Goal: Task Accomplishment & Management: Manage account settings

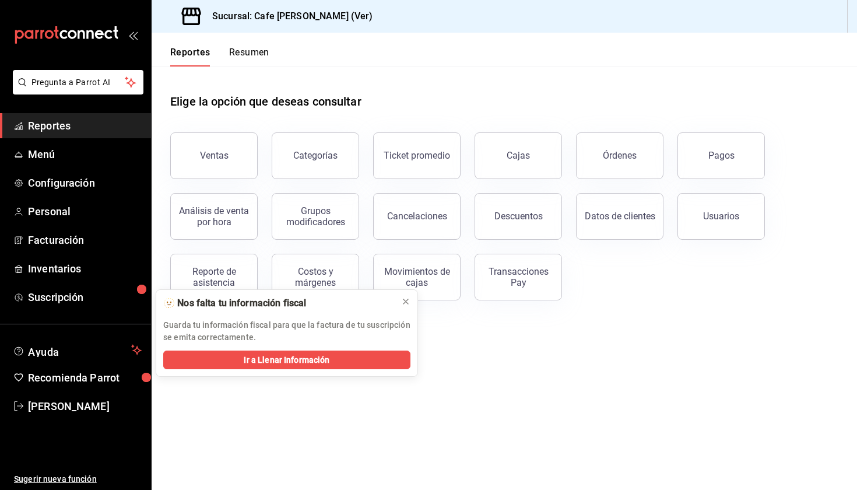
click at [483, 103] on div "Elige la opción que deseas consultar" at bounding box center [504, 92] width 668 height 52
click at [62, 181] on span "Configuración" at bounding box center [85, 183] width 114 height 16
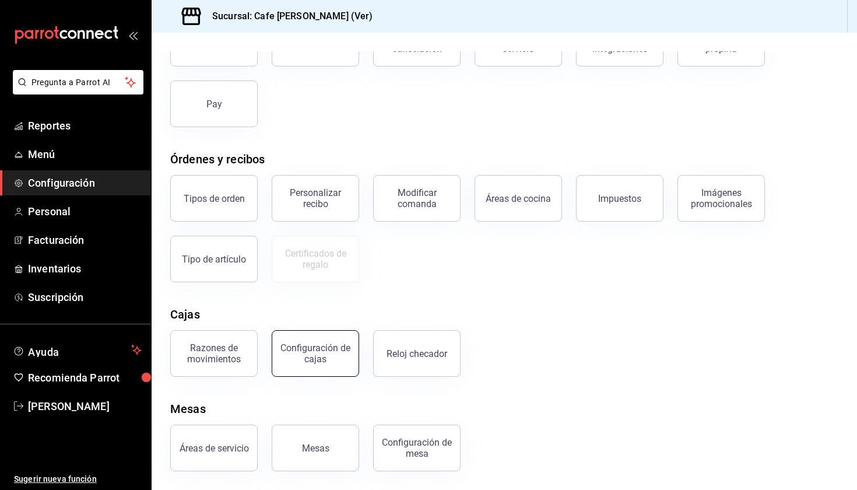
scroll to position [101, 0]
click at [315, 358] on div "Configuración de cajas" at bounding box center [315, 353] width 72 height 22
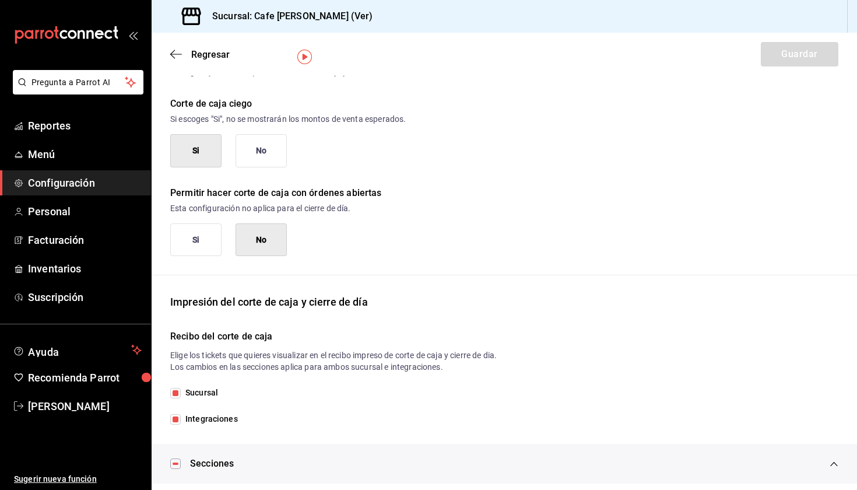
scroll to position [37, 0]
click at [173, 55] on icon "button" at bounding box center [176, 54] width 12 height 10
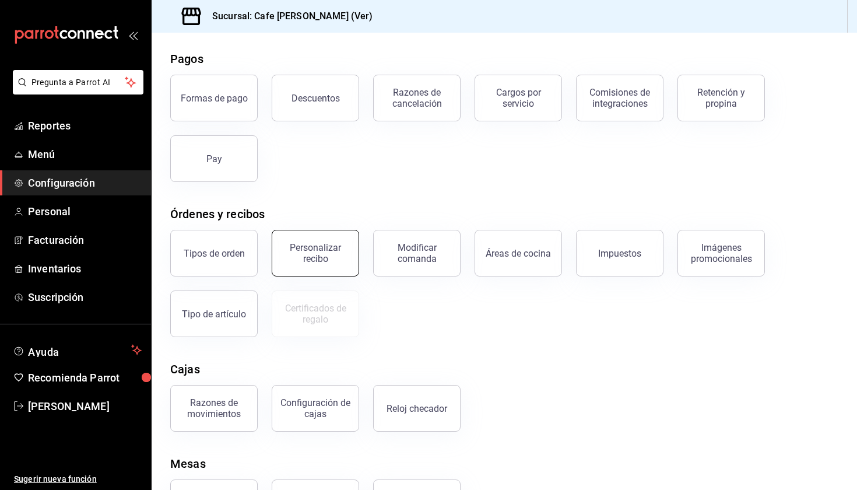
scroll to position [41, 0]
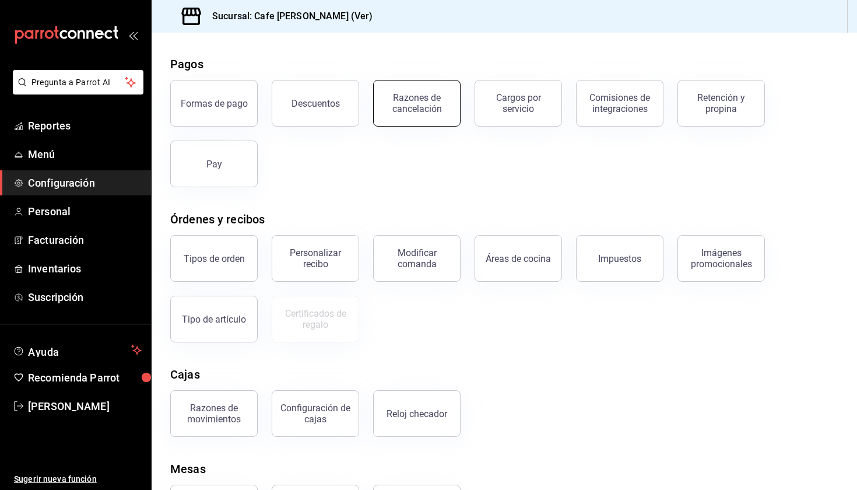
click at [403, 101] on div "Razones de cancelación" at bounding box center [417, 103] width 72 height 22
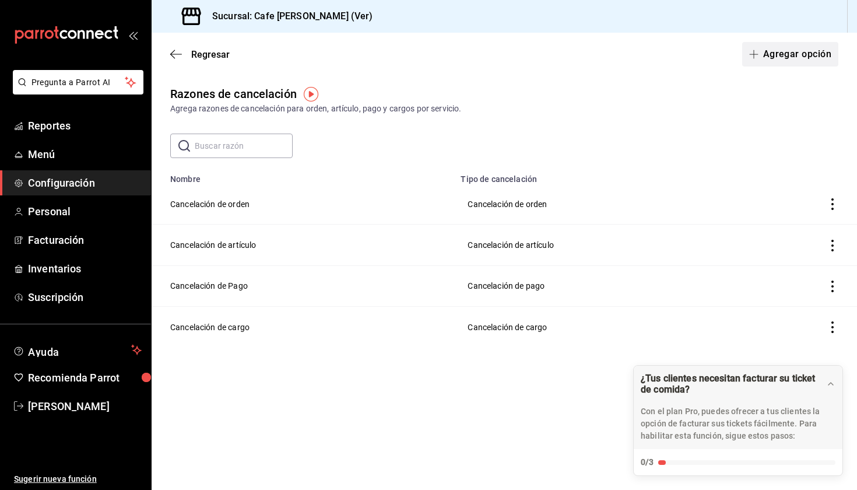
click at [803, 64] on button "Agregar opción" at bounding box center [790, 54] width 96 height 24
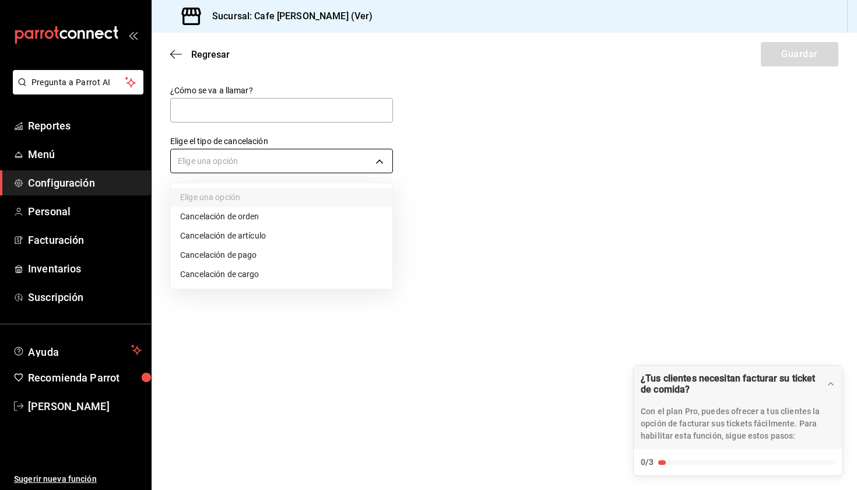
click at [314, 162] on body "Pregunta a Parrot AI Reportes Menú Configuración Personal Facturación Inventari…" at bounding box center [428, 245] width 857 height 490
click at [314, 162] on div at bounding box center [428, 245] width 857 height 490
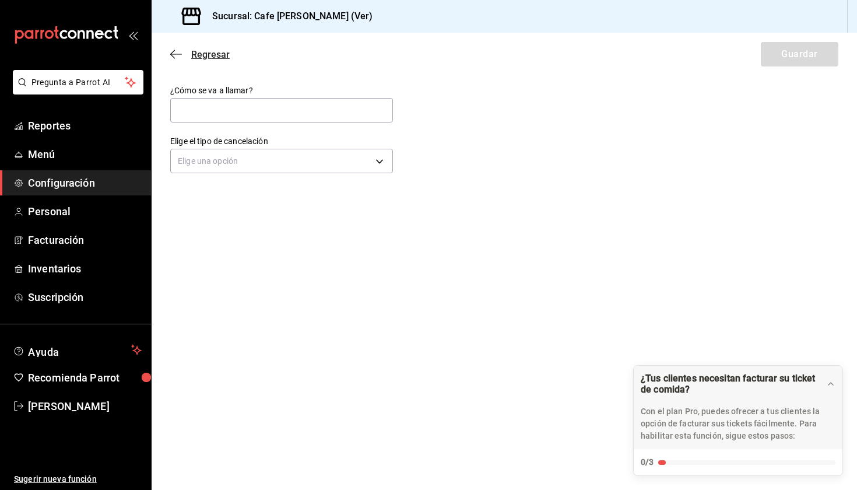
click at [180, 55] on icon "button" at bounding box center [176, 54] width 12 height 10
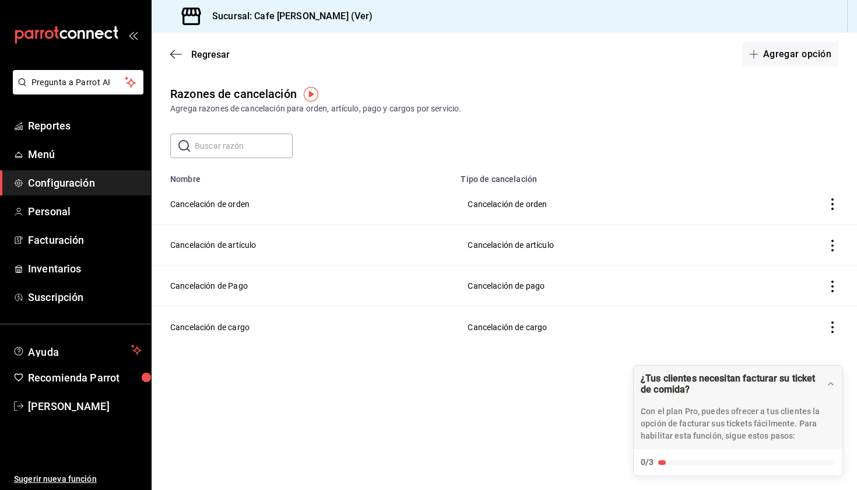
click at [180, 55] on icon "button" at bounding box center [176, 54] width 12 height 10
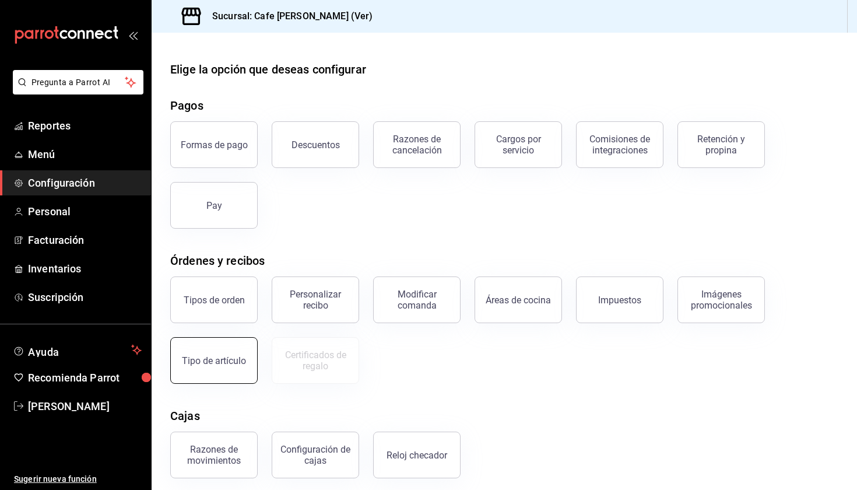
click at [215, 346] on button "Tipo de artículo" at bounding box center [213, 360] width 87 height 47
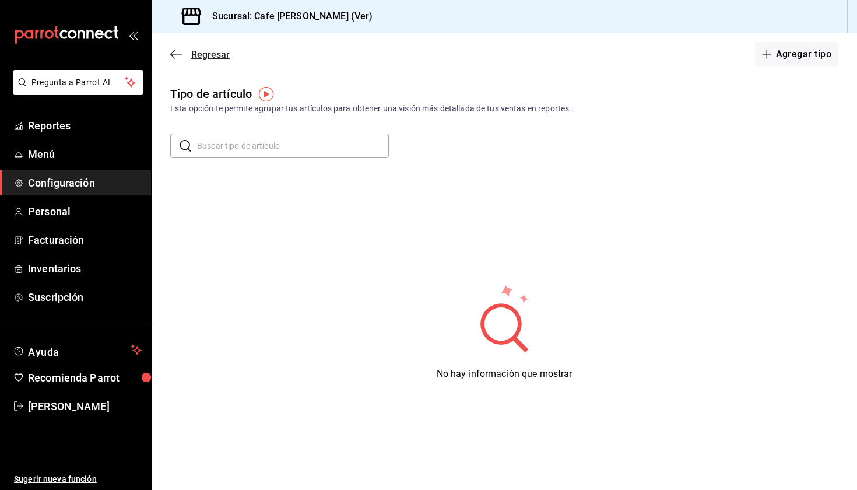
click at [177, 52] on icon "button" at bounding box center [176, 54] width 12 height 10
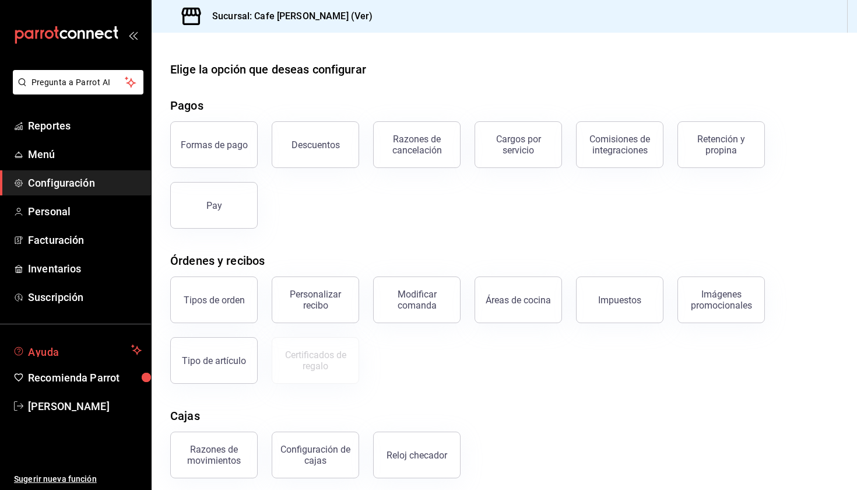
click at [65, 346] on span "Ayuda" at bounding box center [77, 350] width 99 height 14
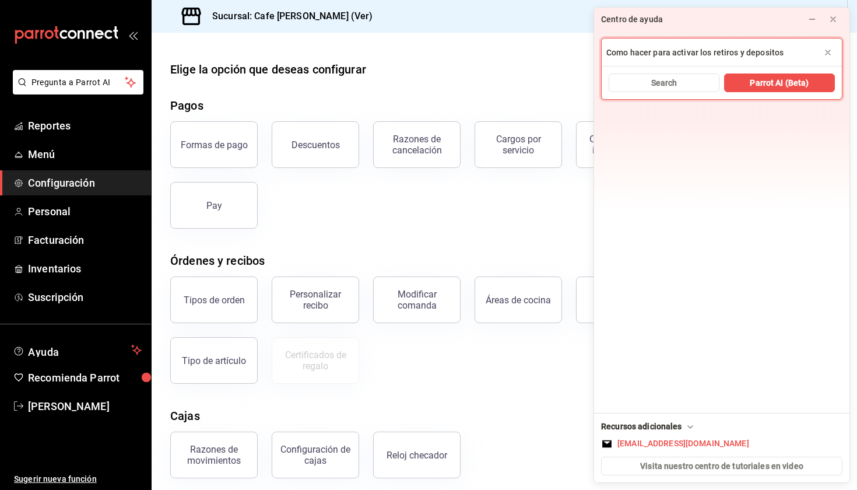
type input "Como hacer para activar los retiros y depositos"
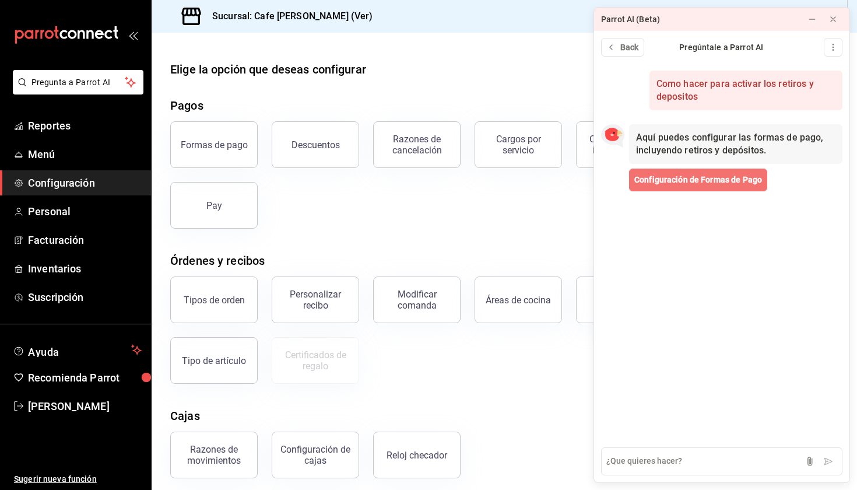
click at [715, 174] on span "Configuración de Formas de Pago" at bounding box center [698, 180] width 128 height 12
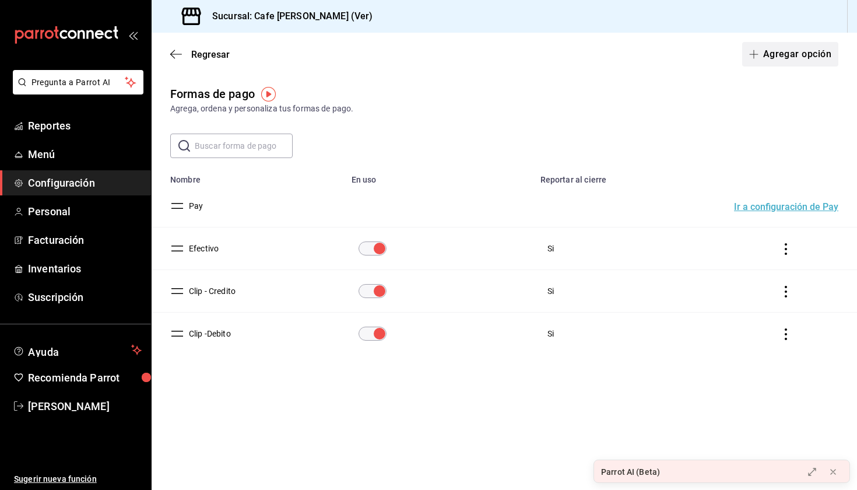
click at [772, 62] on button "Agregar opción" at bounding box center [790, 54] width 96 height 24
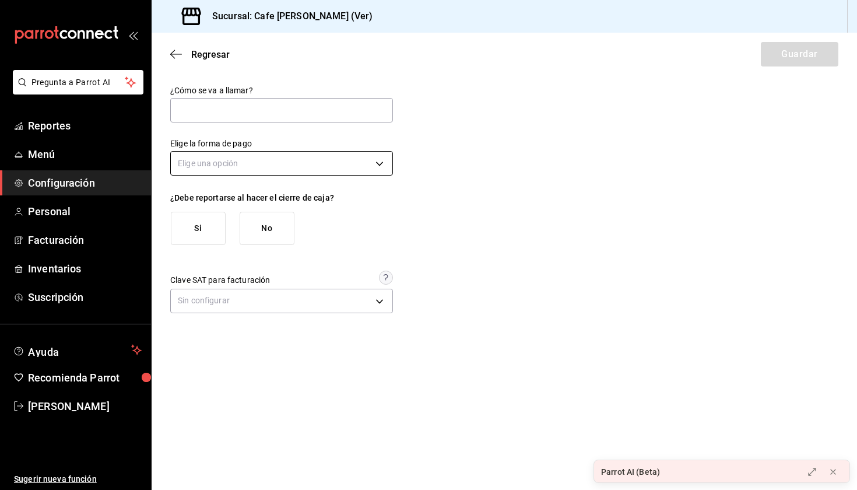
click at [357, 164] on body "Pregunta a Parrot AI Reportes Menú Configuración Personal Facturación Inventari…" at bounding box center [428, 245] width 857 height 490
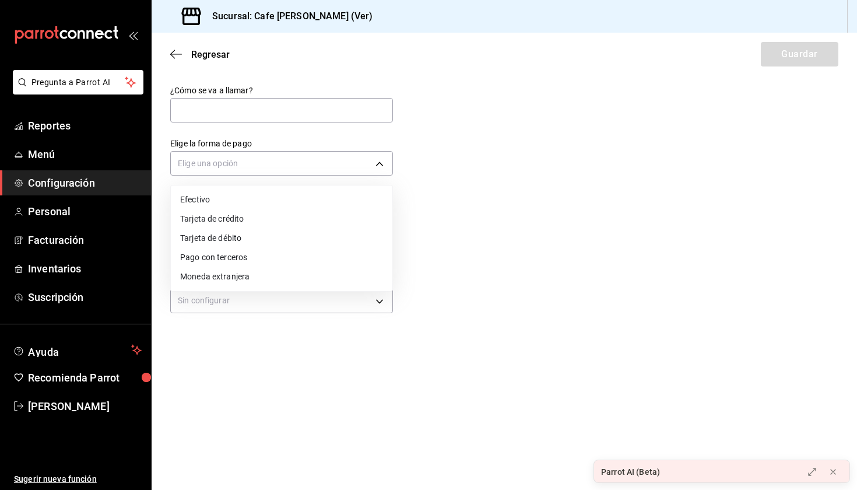
click at [254, 72] on div at bounding box center [428, 245] width 857 height 490
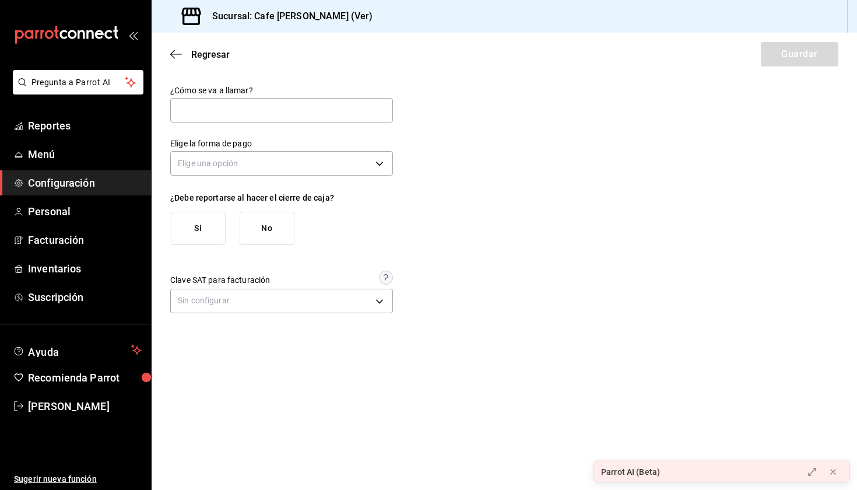
click at [740, 474] on div "Parrot AI (Beta)" at bounding box center [695, 471] width 202 height 23
click at [811, 472] on icon at bounding box center [812, 471] width 7 height 7
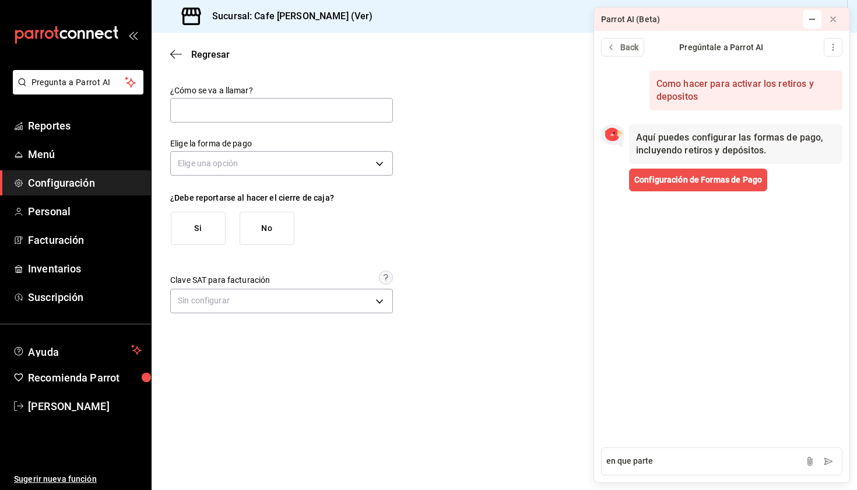
type textarea "en que parte?"
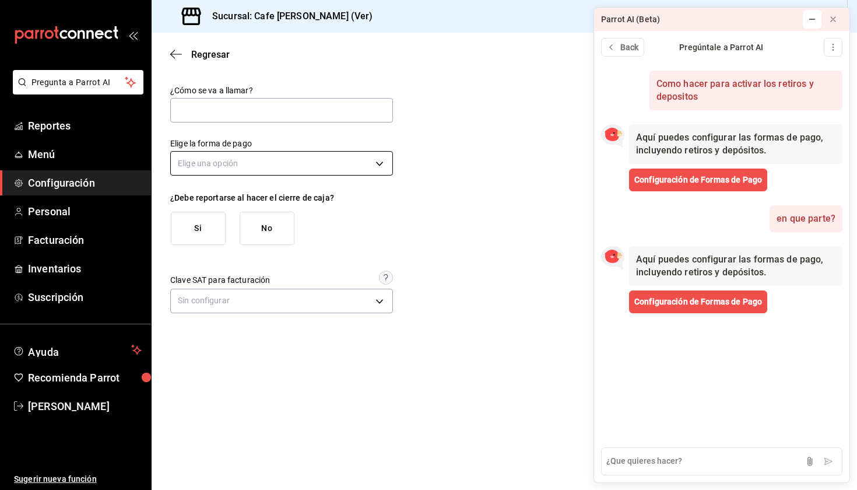
click at [301, 157] on body "Pregunta a Parrot AI Reportes Menú Configuración Personal Facturación Inventari…" at bounding box center [428, 245] width 857 height 490
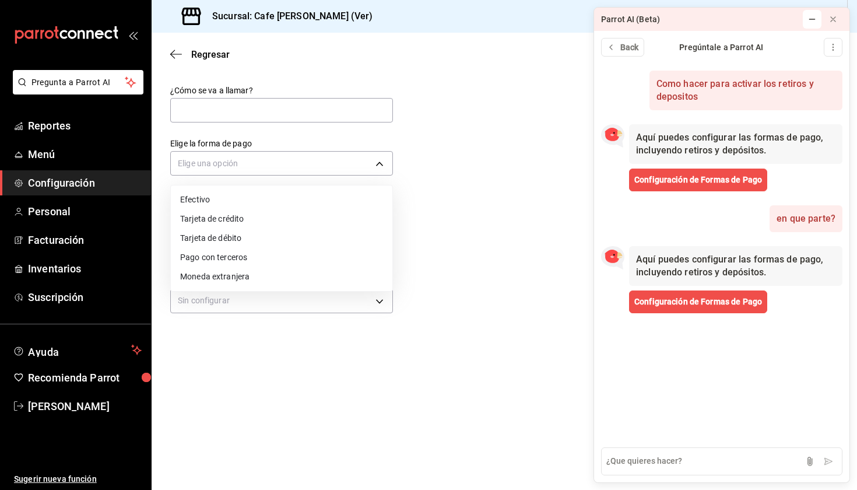
click at [260, 198] on li "Efectivo" at bounding box center [282, 199] width 222 height 19
type input "CASH"
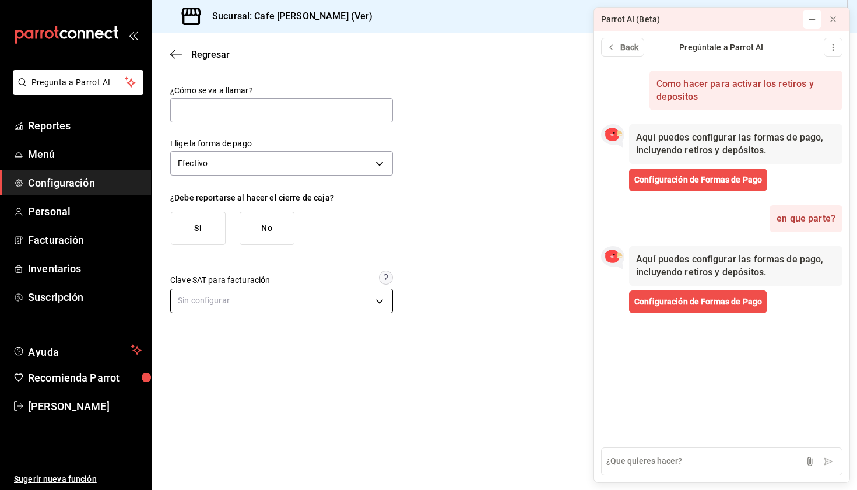
click at [301, 291] on body "Pregunta a Parrot AI Reportes Menú Configuración Personal Facturación Inventari…" at bounding box center [428, 245] width 857 height 490
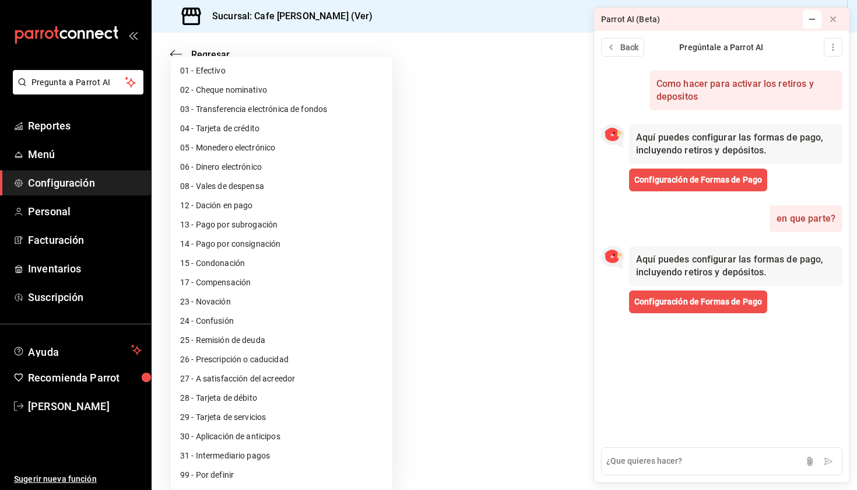
click at [477, 293] on div at bounding box center [428, 245] width 857 height 490
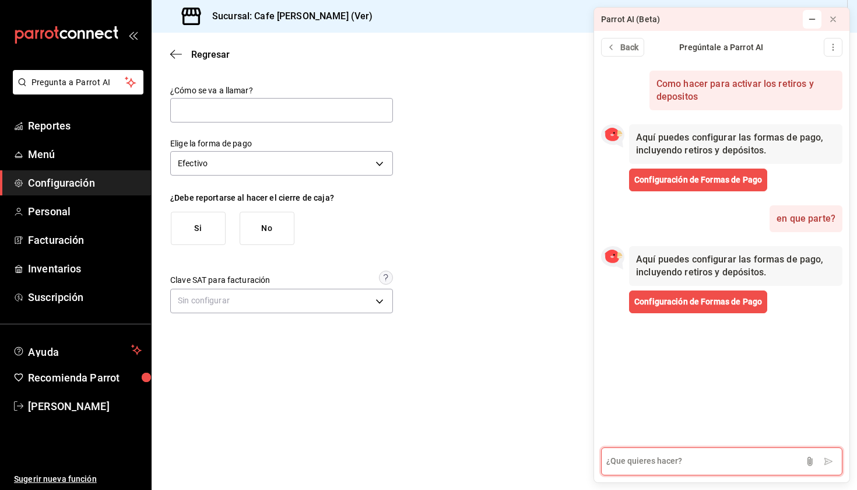
click at [702, 462] on textarea at bounding box center [721, 461] width 241 height 28
type textarea "no funciona"
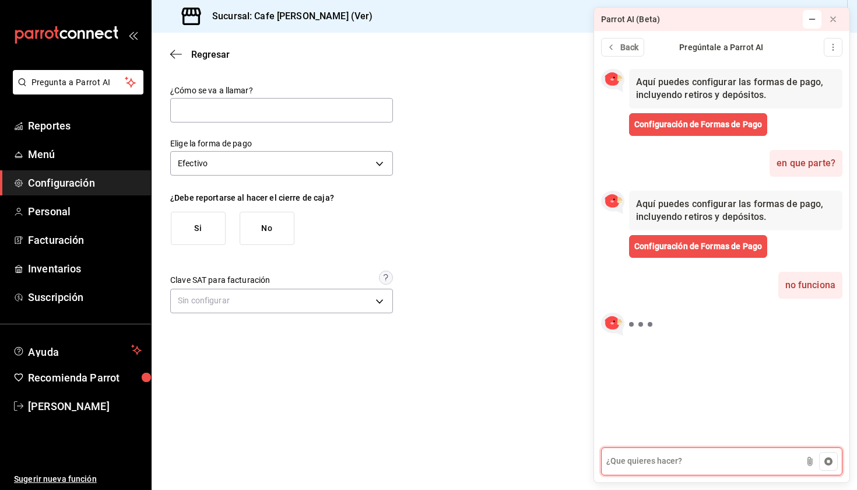
scroll to position [6, 0]
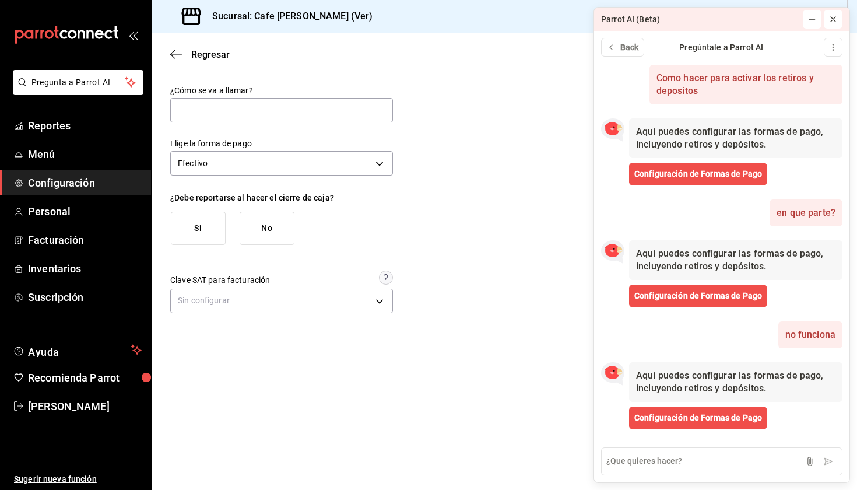
click at [835, 22] on icon at bounding box center [832, 19] width 9 height 9
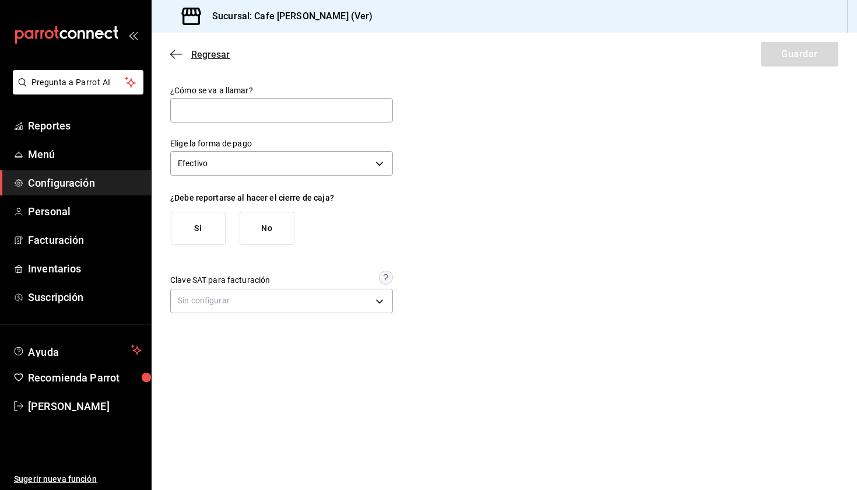
click at [177, 51] on icon "button" at bounding box center [176, 54] width 12 height 10
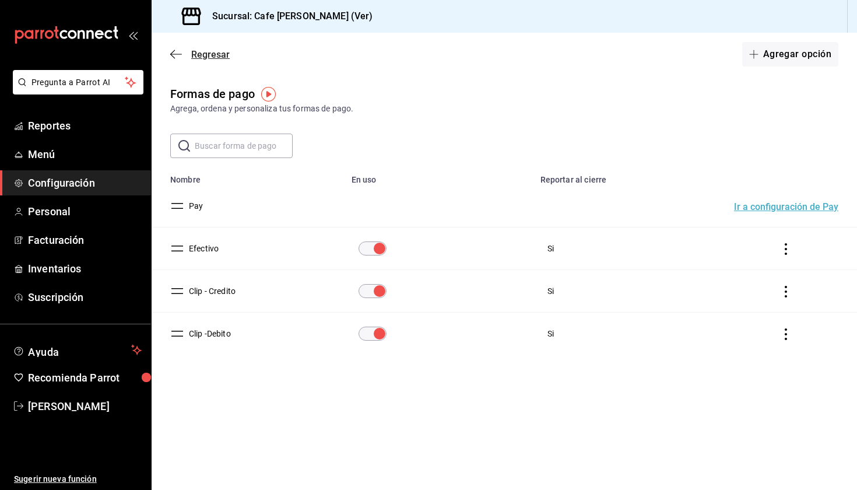
click at [175, 51] on icon "button" at bounding box center [176, 54] width 12 height 10
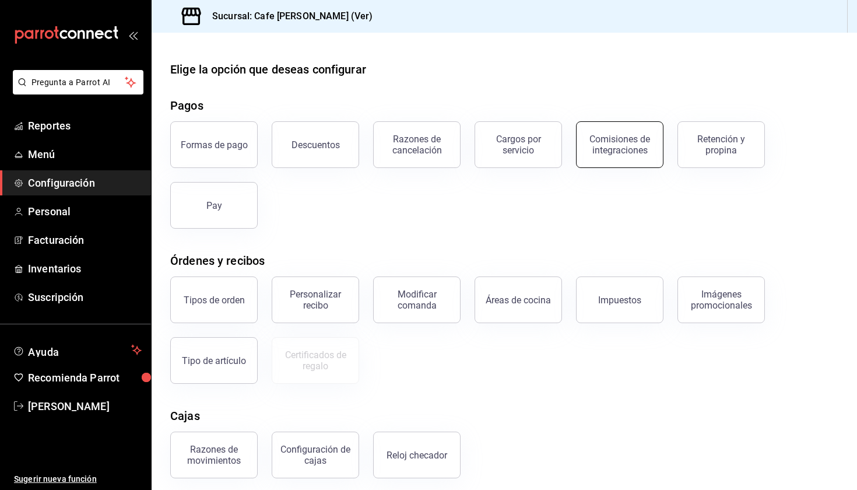
click at [621, 145] on div "Comisiones de integraciones" at bounding box center [620, 144] width 72 height 22
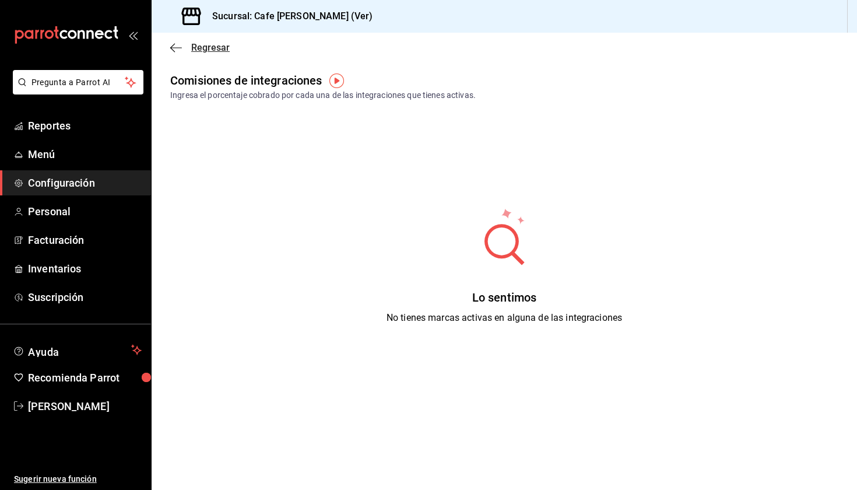
click at [172, 47] on icon "button" at bounding box center [176, 47] width 12 height 1
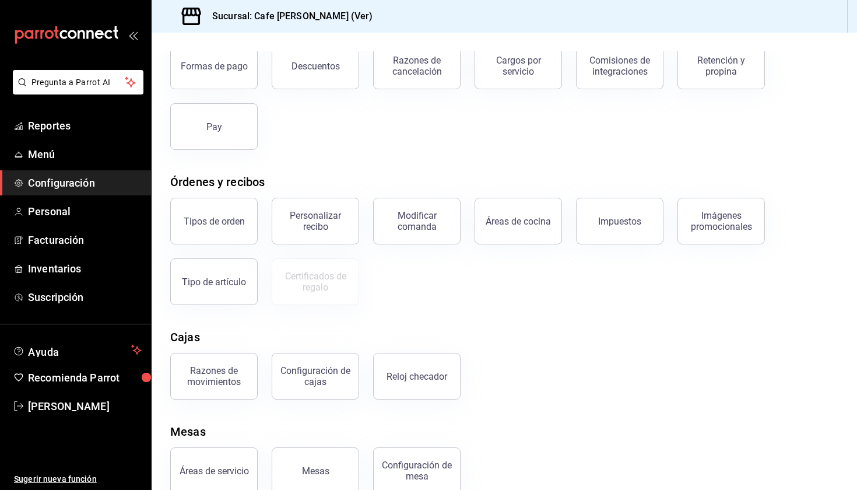
scroll to position [79, 0]
click at [200, 386] on button "Razones de movimientos" at bounding box center [213, 375] width 87 height 47
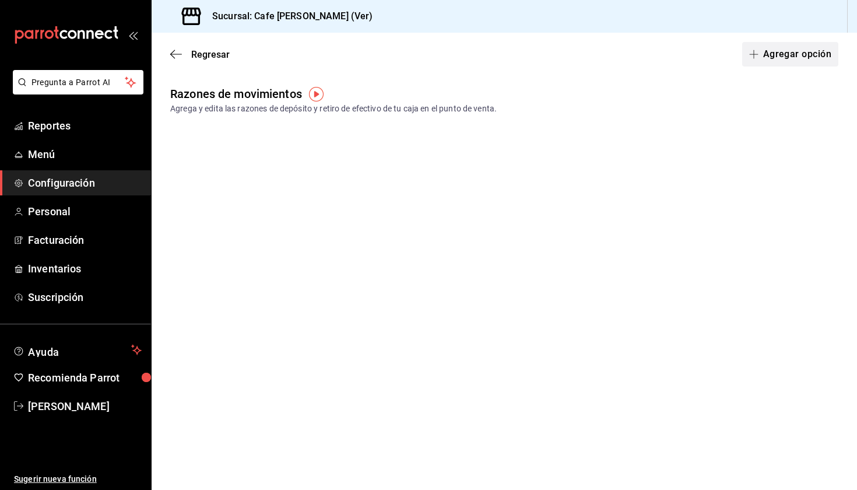
click at [807, 53] on button "Agregar opción" at bounding box center [790, 54] width 96 height 24
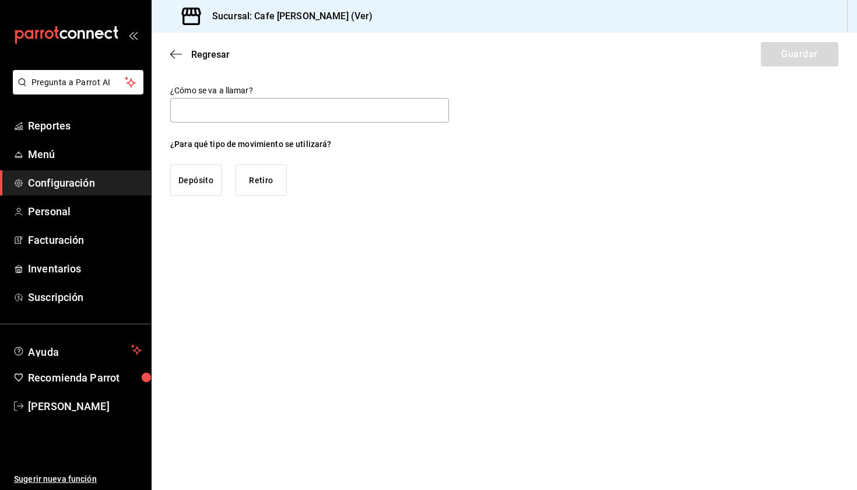
click at [276, 187] on button "Retiro" at bounding box center [261, 179] width 51 height 31
click at [262, 117] on input "text" at bounding box center [309, 110] width 279 height 24
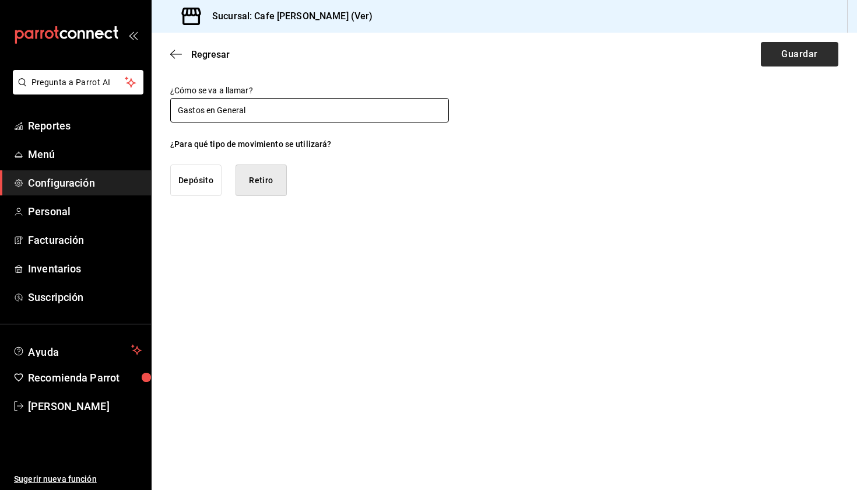
type input "Gastos en General"
click at [788, 47] on button "Guardar" at bounding box center [800, 54] width 78 height 24
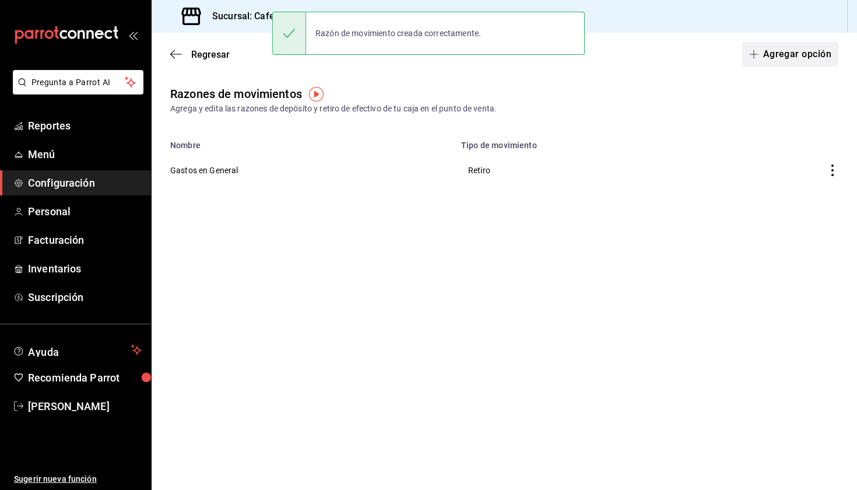
click at [754, 58] on icon "button" at bounding box center [753, 54] width 1 height 9
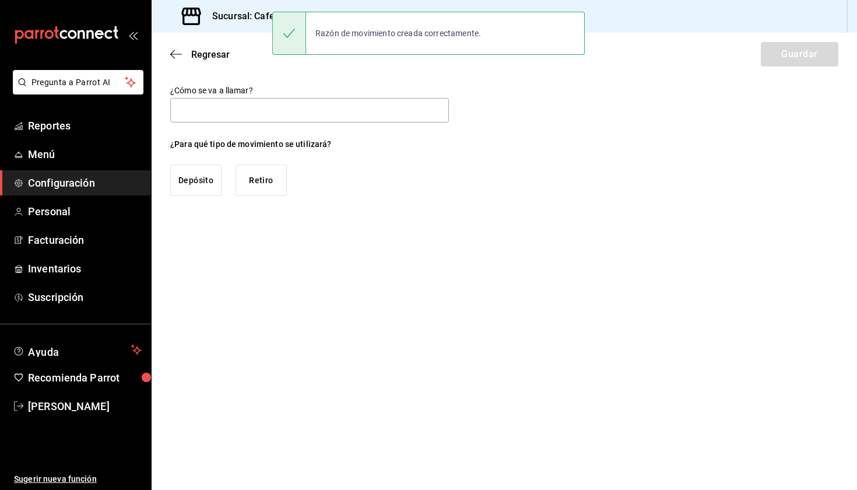
click at [189, 167] on button "Depósito" at bounding box center [195, 179] width 51 height 31
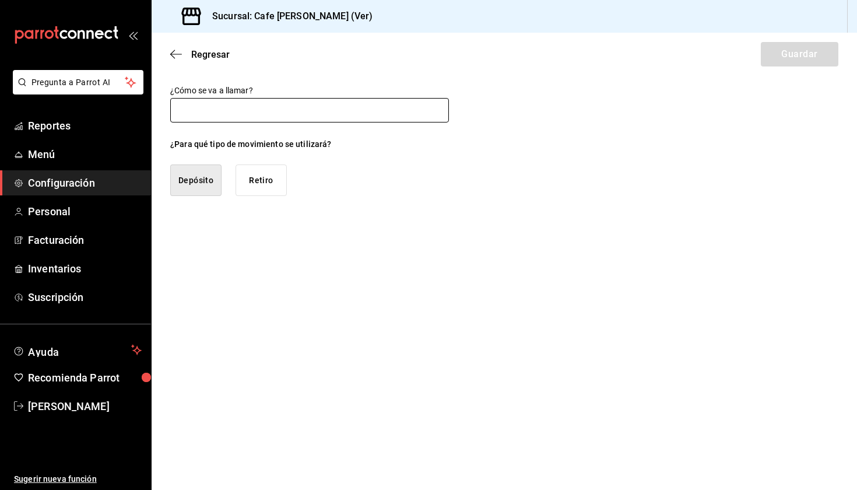
type button "MONEY_IN"
click at [222, 104] on input "text" at bounding box center [309, 110] width 279 height 24
type input "Uso de Efectivo"
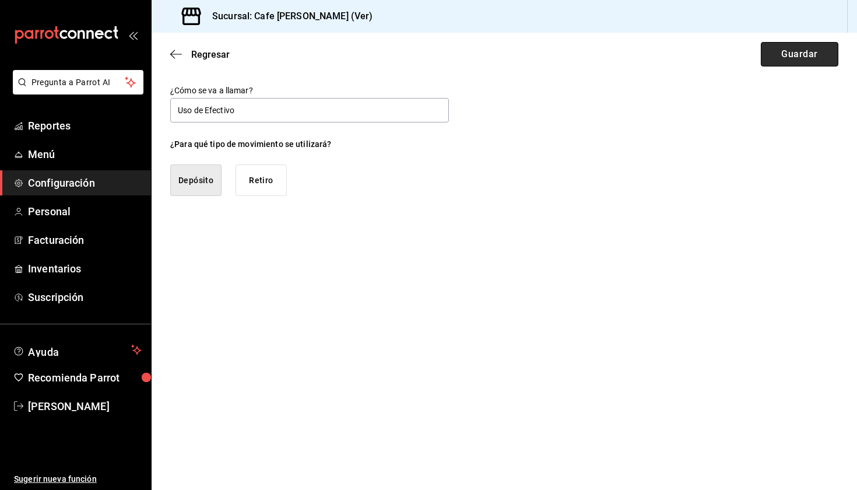
click at [823, 55] on button "Guardar" at bounding box center [800, 54] width 78 height 24
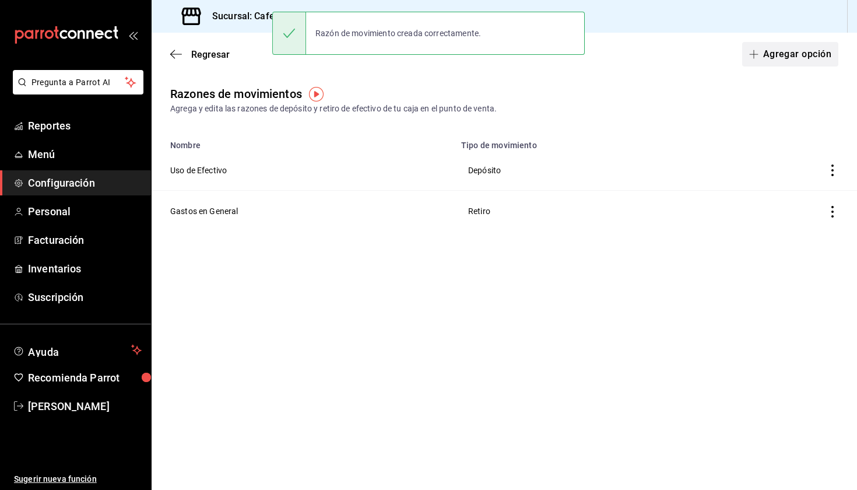
click at [815, 50] on button "Agregar opción" at bounding box center [790, 54] width 96 height 24
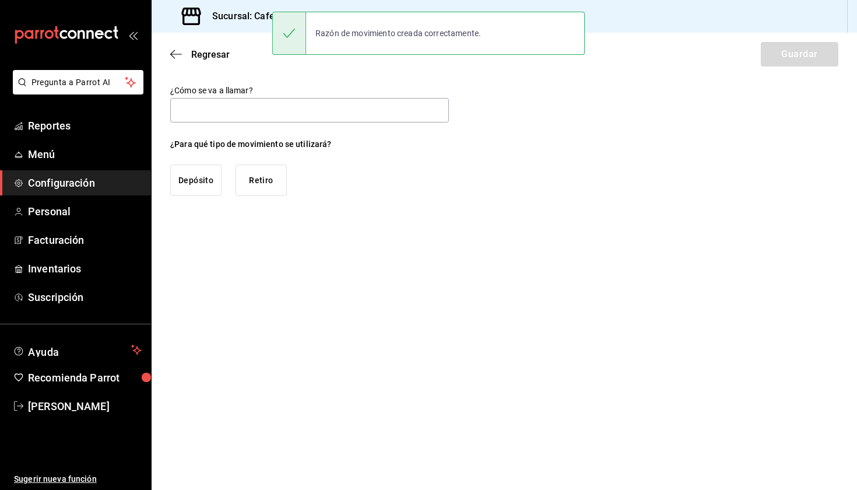
click at [247, 166] on button "Retiro" at bounding box center [261, 179] width 51 height 31
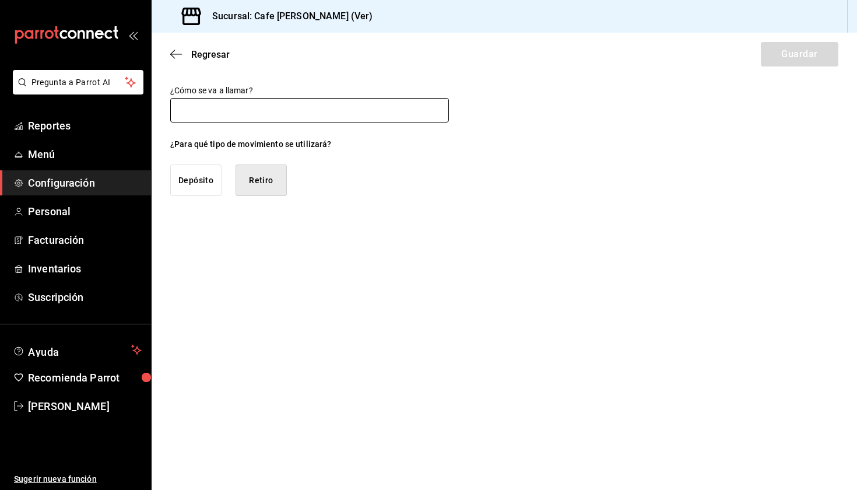
click at [270, 115] on input "text" at bounding box center [309, 110] width 279 height 24
type input "R"
click at [203, 111] on input "Retiro [PERSON_NAME]" at bounding box center [309, 110] width 279 height 24
type input "Retiro Sr [PERSON_NAME]"
click at [793, 56] on button "Guardar" at bounding box center [800, 54] width 78 height 24
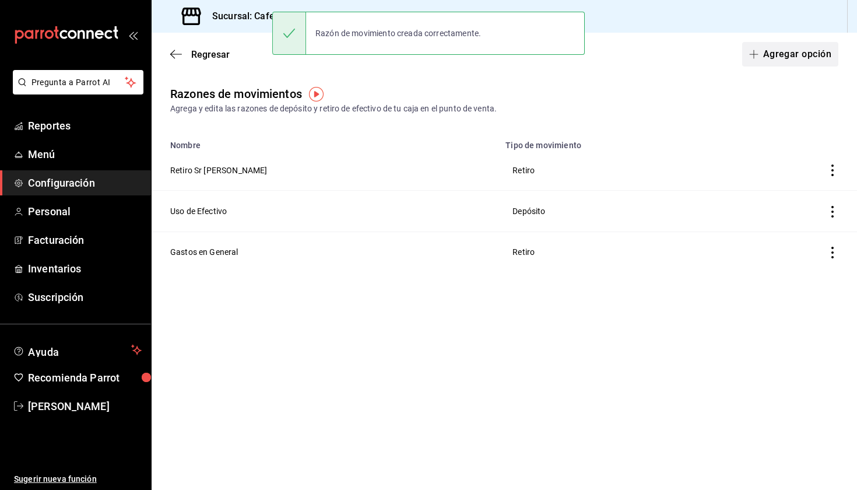
click at [756, 58] on icon "button" at bounding box center [753, 54] width 9 height 9
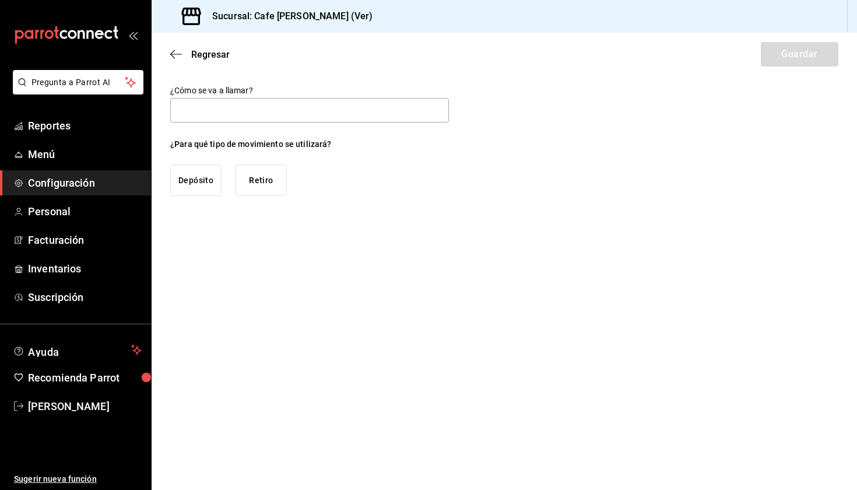
type input "R"
type input "[PERSON_NAME]"
click at [265, 188] on button "Retiro" at bounding box center [261, 179] width 51 height 31
click at [806, 61] on button "Guardar" at bounding box center [800, 54] width 78 height 24
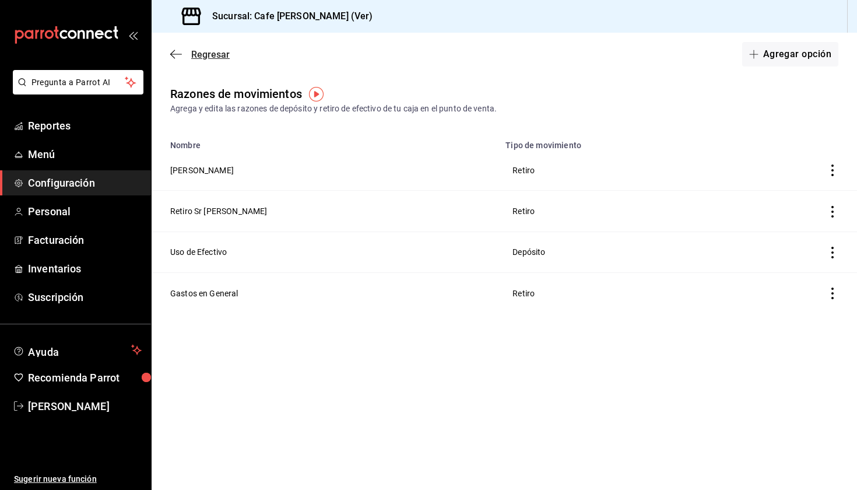
click at [175, 52] on icon "button" at bounding box center [176, 54] width 12 height 10
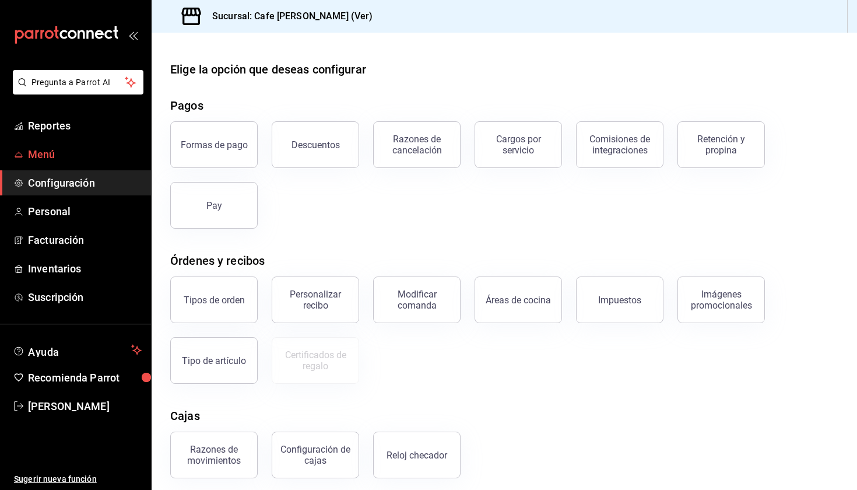
click at [38, 161] on span "Menú" at bounding box center [85, 154] width 114 height 16
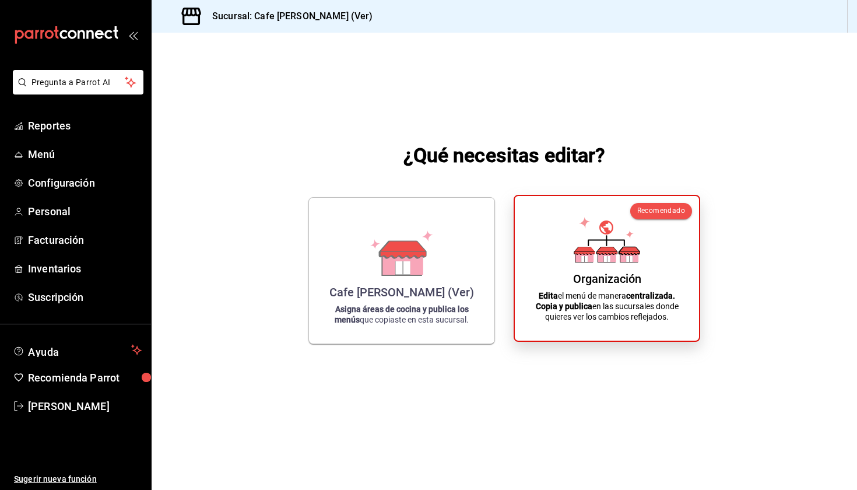
click at [635, 294] on strong "centralizada." at bounding box center [650, 295] width 49 height 9
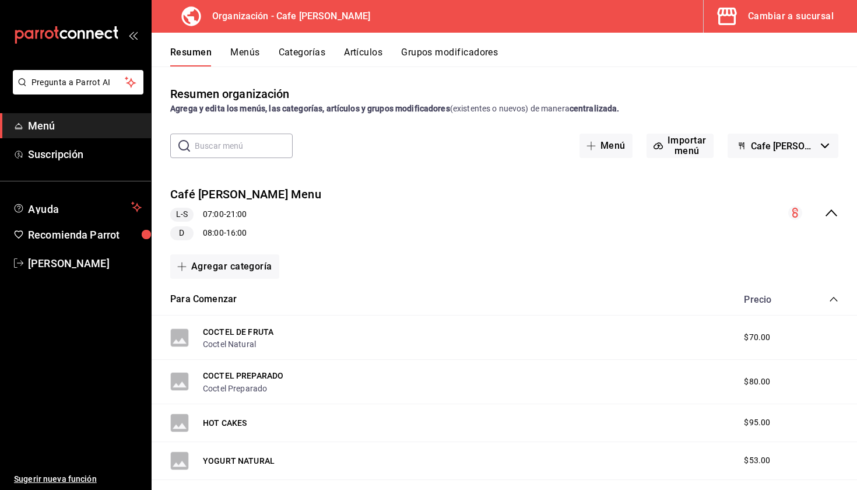
click at [250, 55] on button "Menús" at bounding box center [244, 57] width 29 height 20
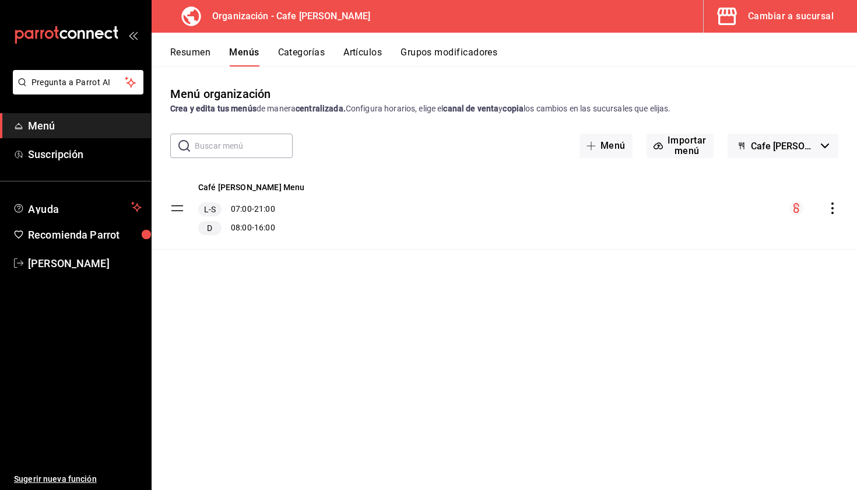
click at [832, 209] on icon "actions" at bounding box center [833, 208] width 12 height 12
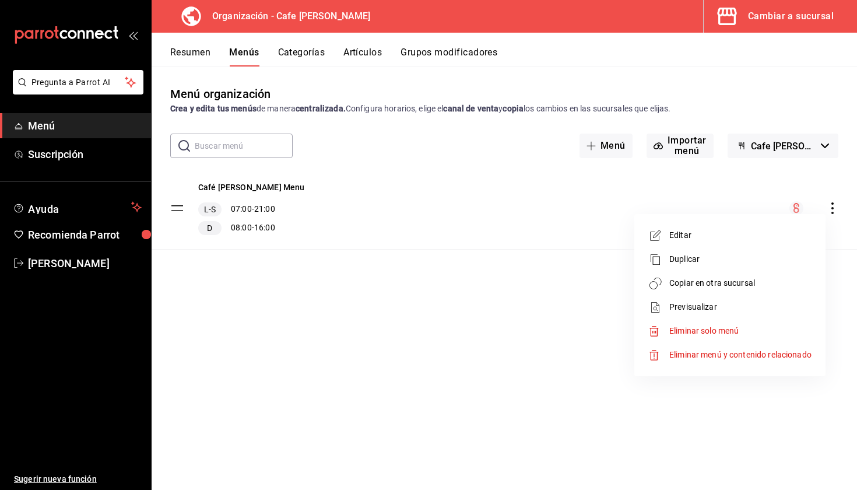
click at [725, 289] on li "Copiar en otra sucursal" at bounding box center [730, 283] width 182 height 24
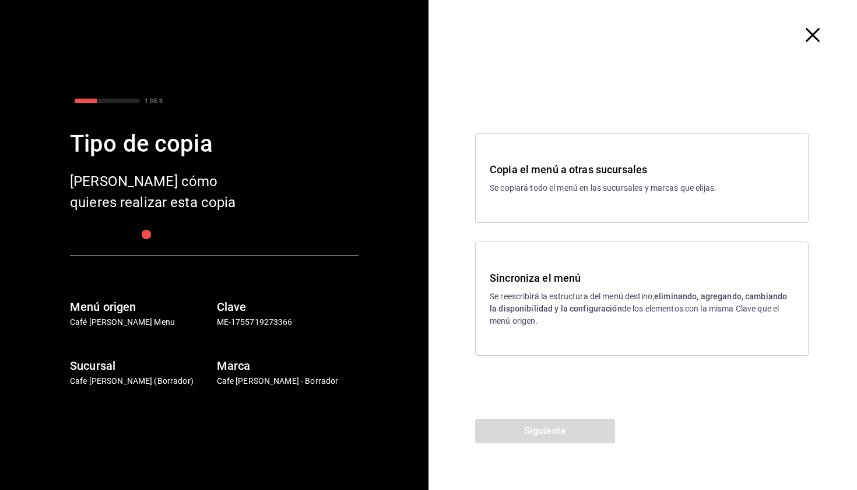
click at [652, 303] on p "Se reescribirá la estructura del menú destino; eliminando, agregando, cambiando…" at bounding box center [642, 308] width 304 height 37
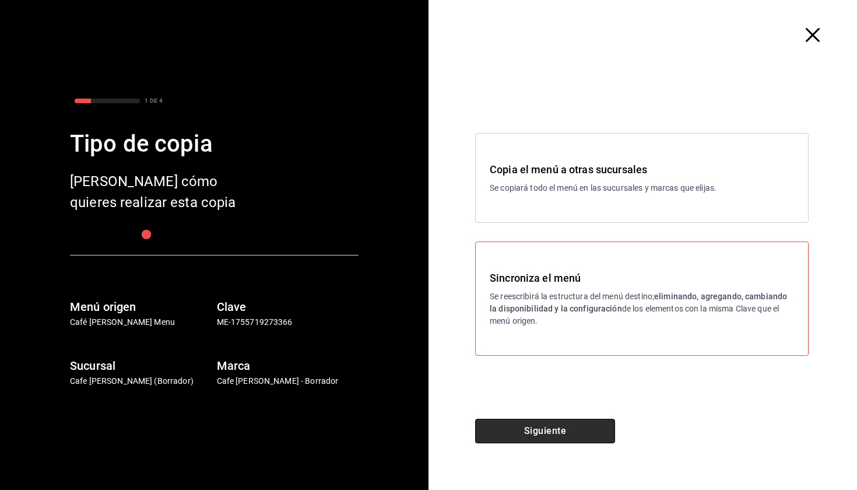
click at [536, 433] on button "Siguiente" at bounding box center [545, 431] width 140 height 24
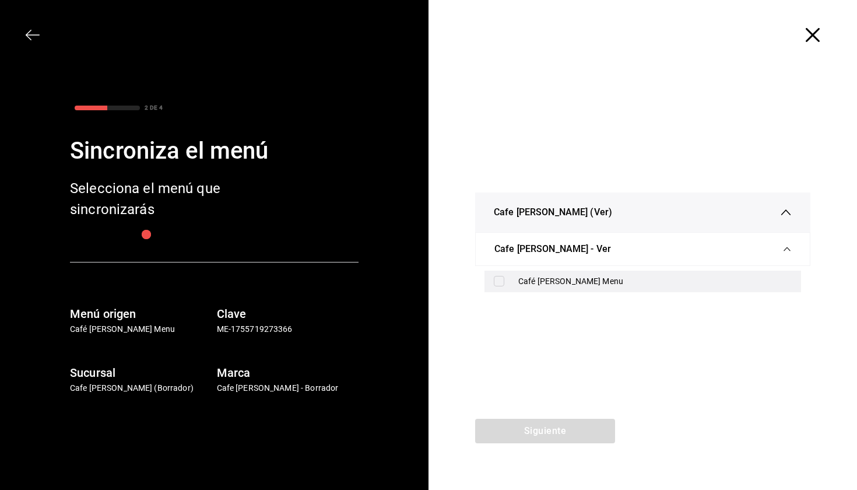
click at [588, 270] on div "Café [PERSON_NAME] Menu" at bounding box center [642, 281] width 317 height 22
checkbox input "true"
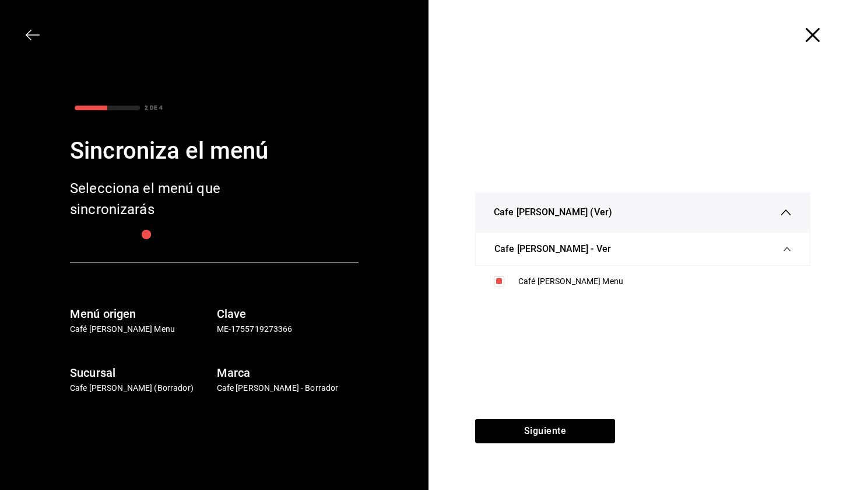
click at [522, 449] on div "Siguiente" at bounding box center [544, 454] width 233 height 71
click at [524, 434] on button "Siguiente" at bounding box center [545, 431] width 140 height 24
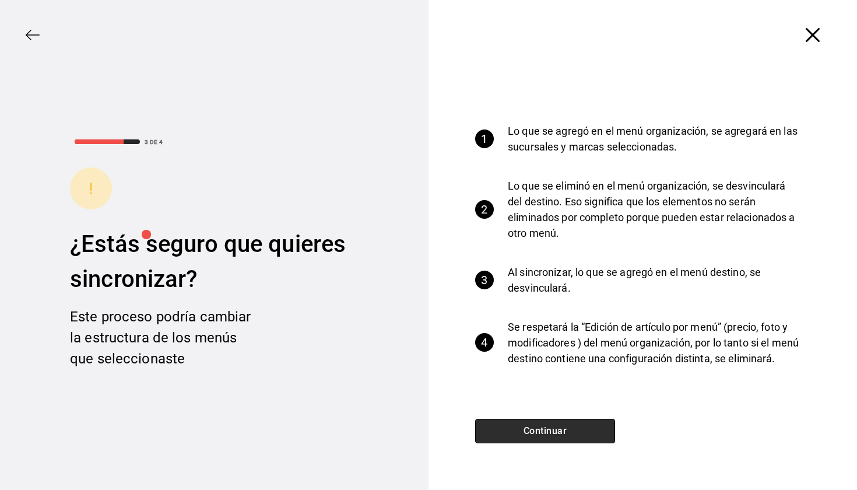
click at [553, 420] on button "Continuar" at bounding box center [545, 431] width 140 height 24
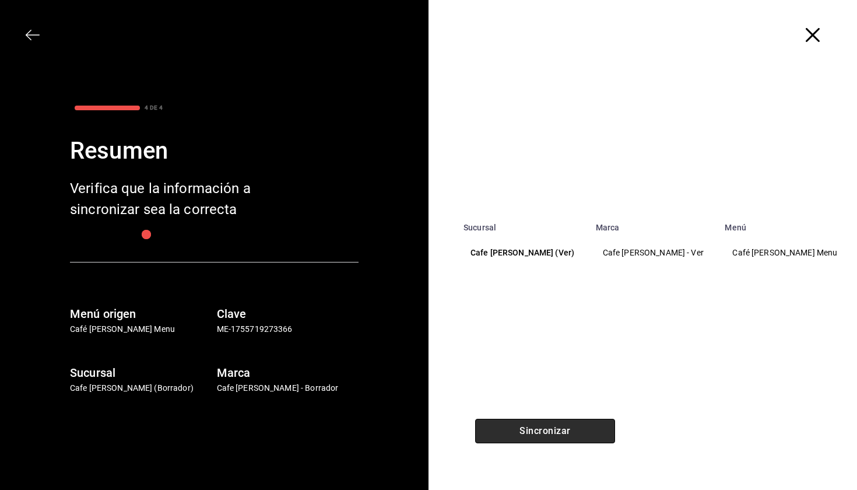
click at [553, 420] on button "Sincronizar" at bounding box center [545, 431] width 140 height 24
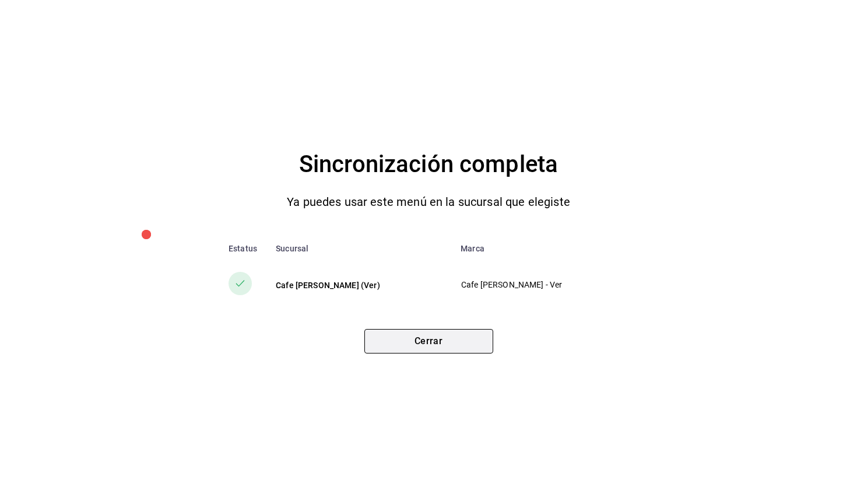
click at [434, 346] on button "Cerrar" at bounding box center [428, 341] width 129 height 24
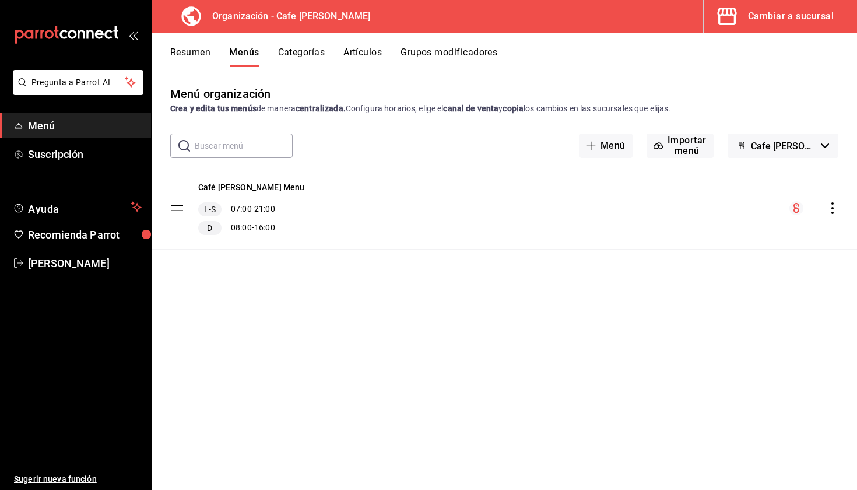
click at [793, 27] on button "Cambiar a sucursal" at bounding box center [776, 16] width 144 height 33
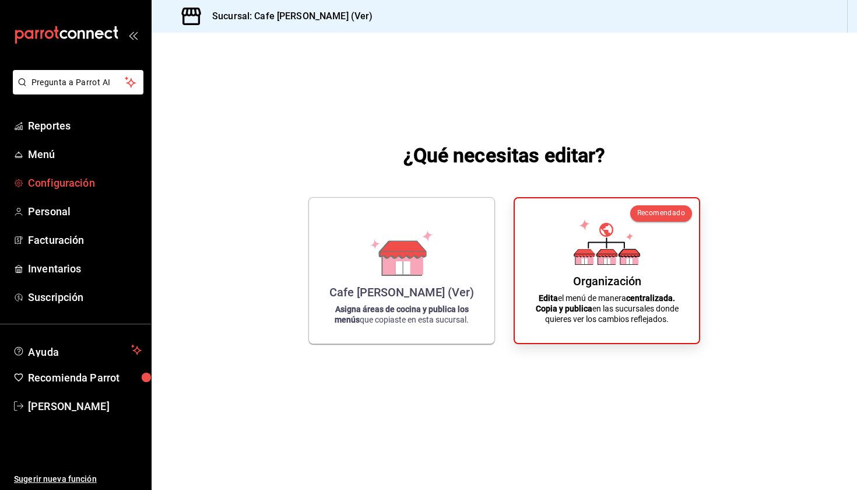
click at [60, 188] on span "Configuración" at bounding box center [85, 183] width 114 height 16
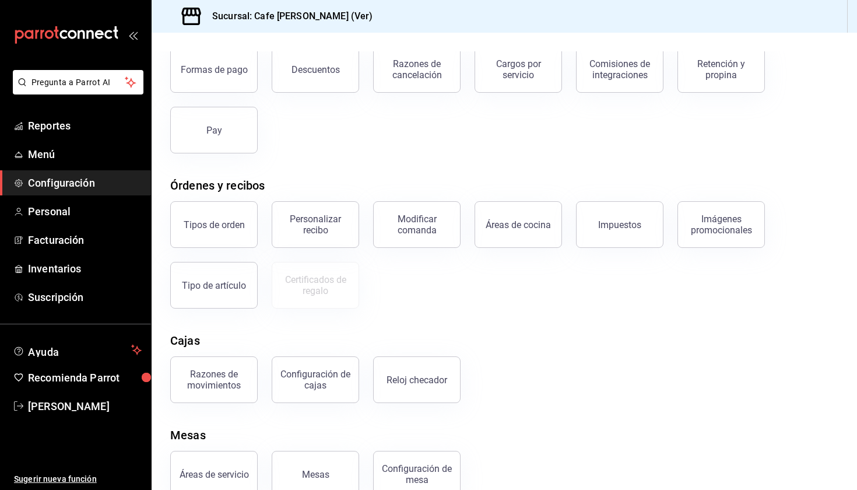
scroll to position [76, 0]
click at [222, 383] on div "Razones de movimientos" at bounding box center [214, 379] width 72 height 22
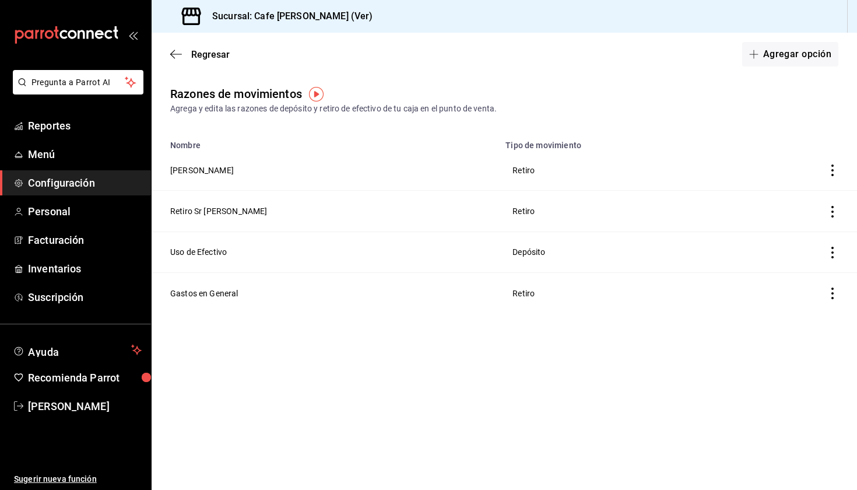
click at [317, 90] on img "button" at bounding box center [316, 94] width 15 height 15
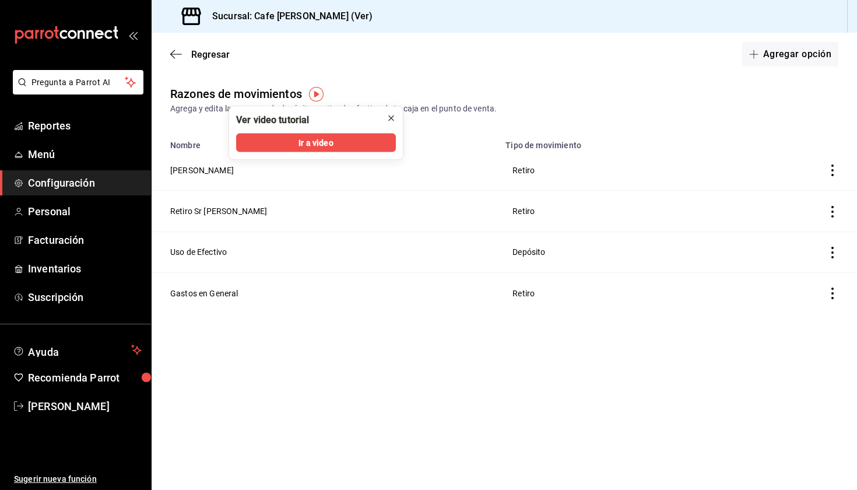
click at [396, 118] on button "close" at bounding box center [391, 118] width 19 height 19
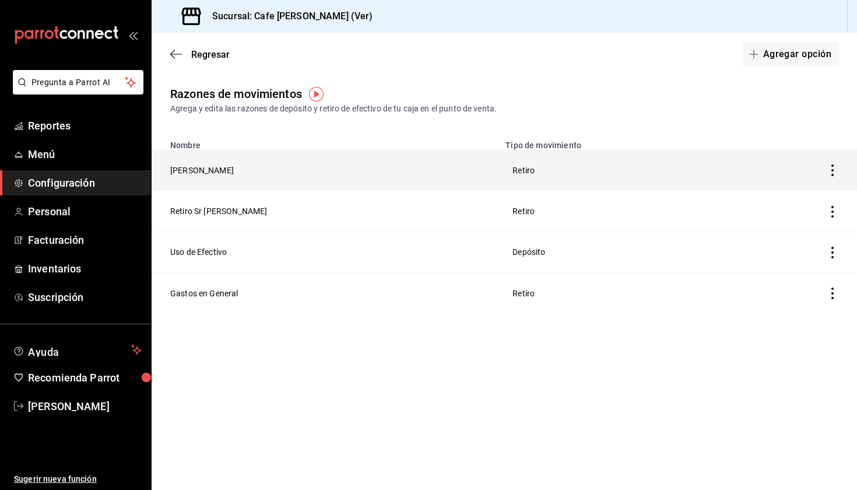
click at [830, 168] on icon "button" at bounding box center [833, 170] width 12 height 12
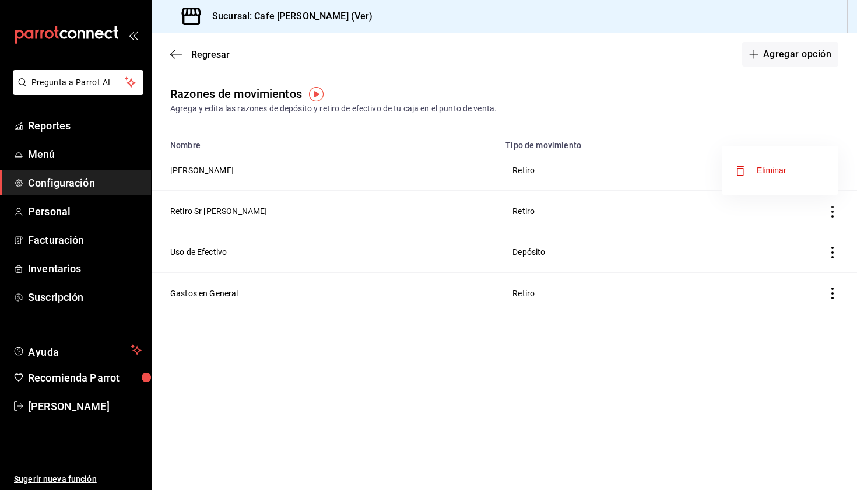
click at [644, 100] on div at bounding box center [428, 245] width 857 height 490
click at [170, 55] on div "Regresar Agregar opción" at bounding box center [504, 54] width 705 height 43
click at [175, 54] on icon "button" at bounding box center [176, 54] width 12 height 1
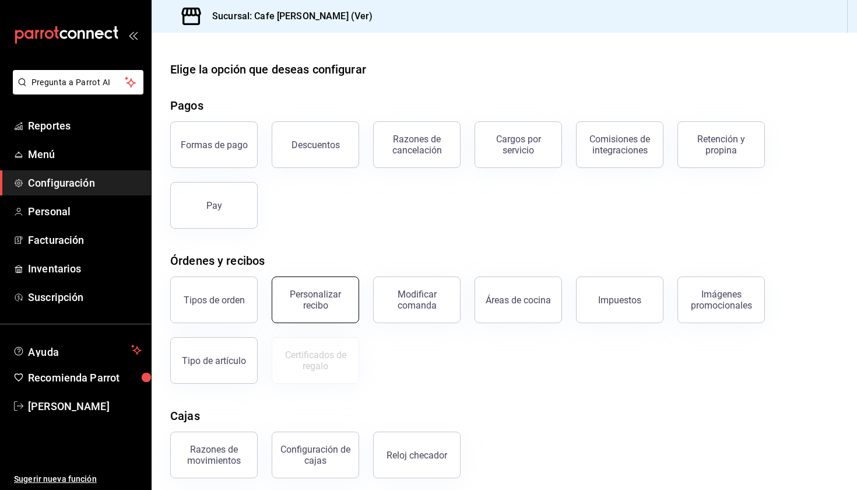
click at [288, 297] on div "Personalizar recibo" at bounding box center [315, 300] width 72 height 22
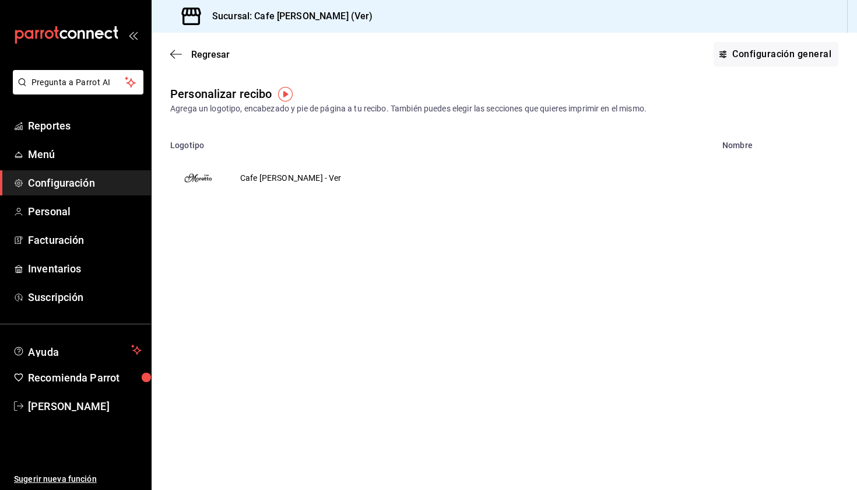
click at [265, 180] on td "Cafe [PERSON_NAME] - Ver" at bounding box center [290, 178] width 129 height 56
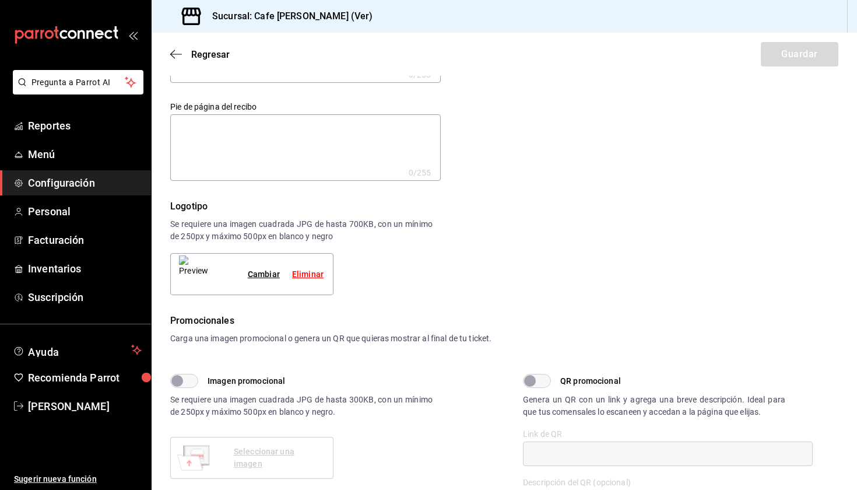
scroll to position [8, 0]
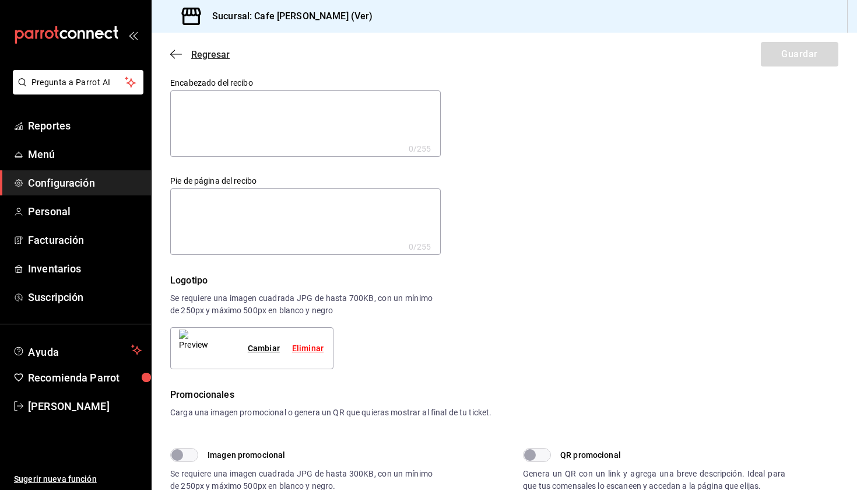
click at [175, 50] on icon "button" at bounding box center [176, 54] width 12 height 10
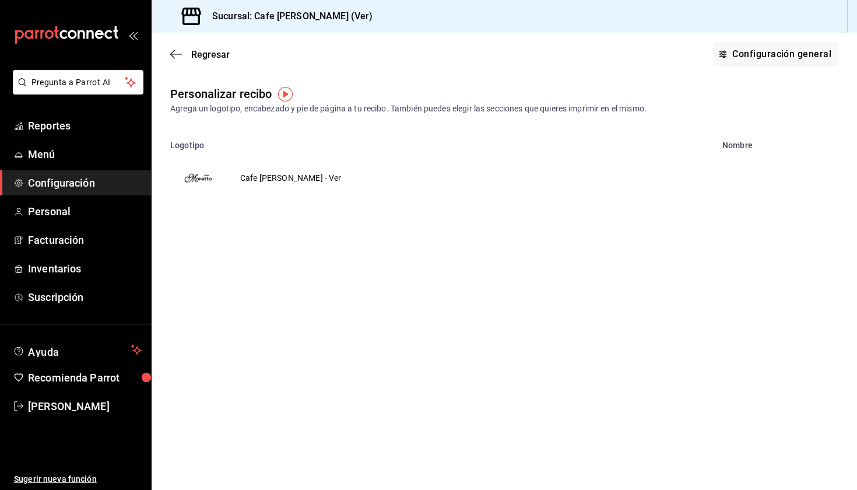
click at [181, 62] on div "Regresar Configuración general" at bounding box center [504, 54] width 705 height 43
click at [175, 54] on icon "button" at bounding box center [176, 54] width 12 height 10
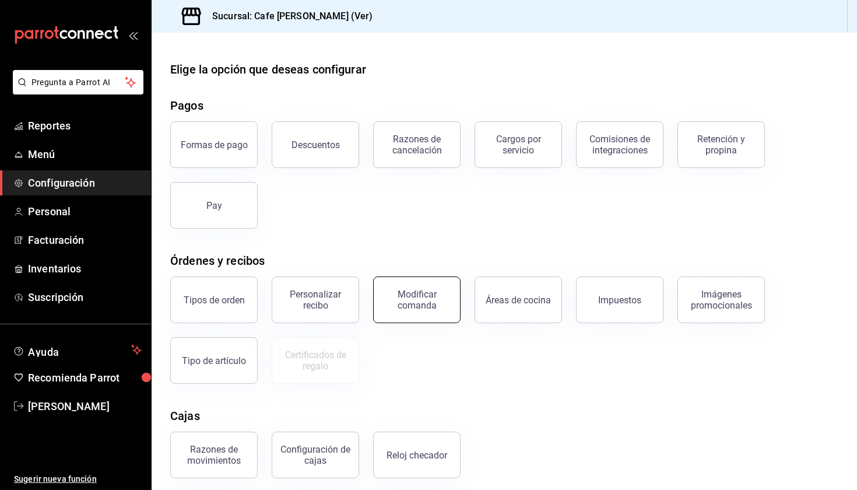
scroll to position [22, 0]
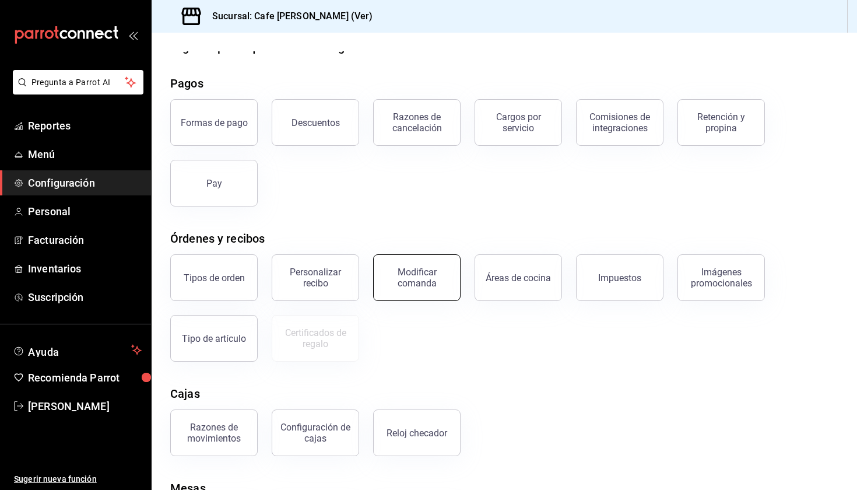
click at [423, 294] on button "Modificar comanda" at bounding box center [416, 277] width 87 height 47
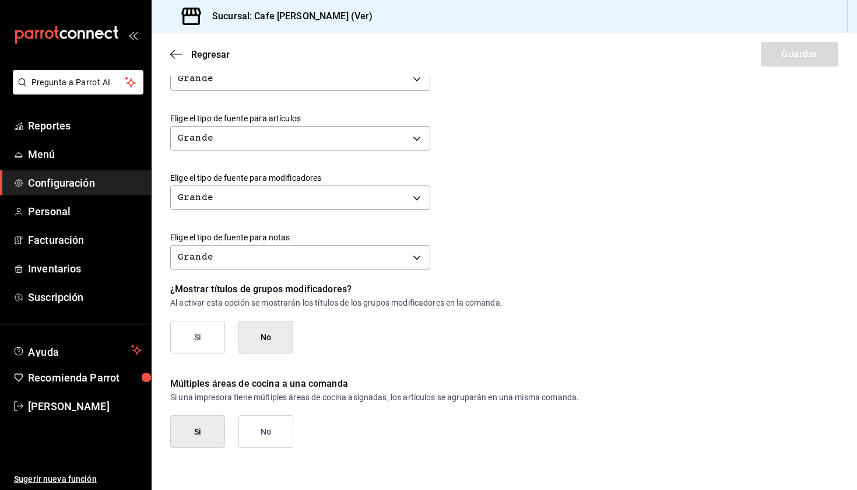
scroll to position [442, 0]
click at [174, 48] on div "Regresar Guardar" at bounding box center [504, 54] width 705 height 43
click at [174, 52] on icon "button" at bounding box center [176, 54] width 12 height 10
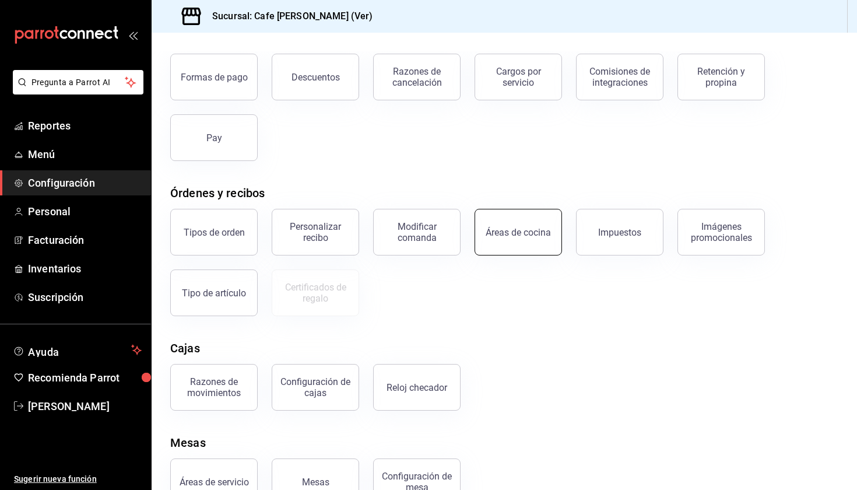
scroll to position [71, 0]
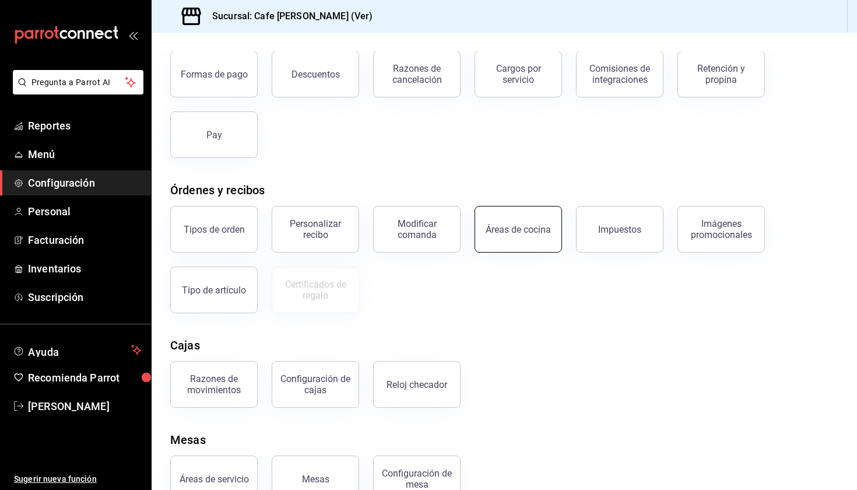
click at [537, 226] on div "Áreas de cocina" at bounding box center [518, 229] width 65 height 11
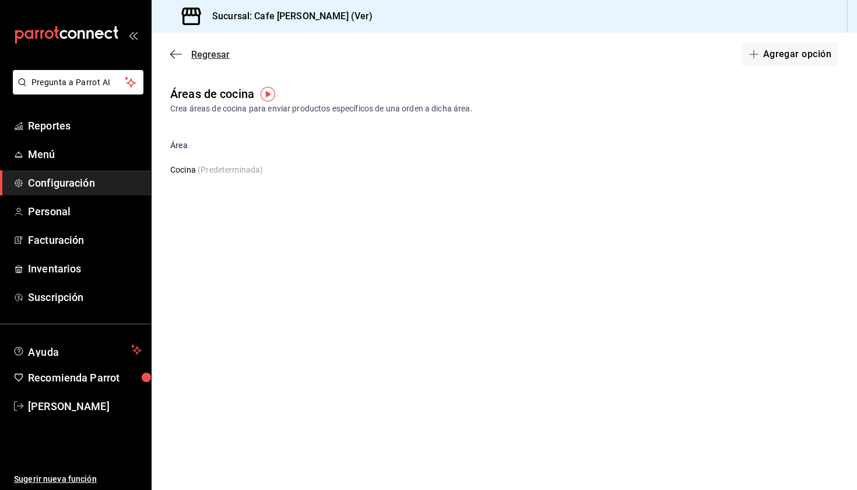
click at [177, 52] on icon "button" at bounding box center [176, 54] width 12 height 10
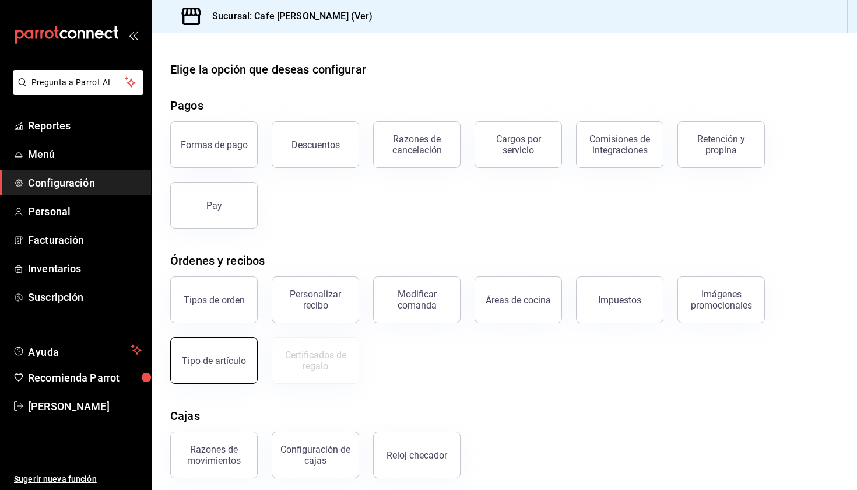
click at [240, 366] on button "Tipo de artículo" at bounding box center [213, 360] width 87 height 47
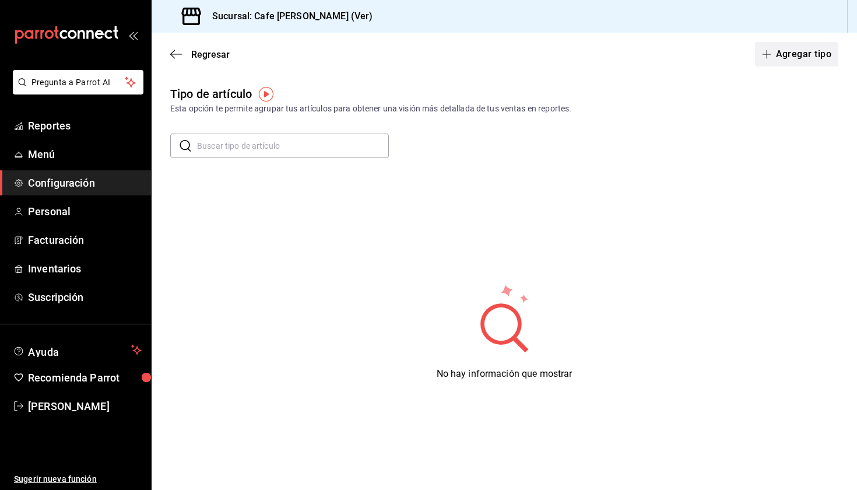
click at [795, 57] on button "Agregar tipo" at bounding box center [797, 54] width 84 height 24
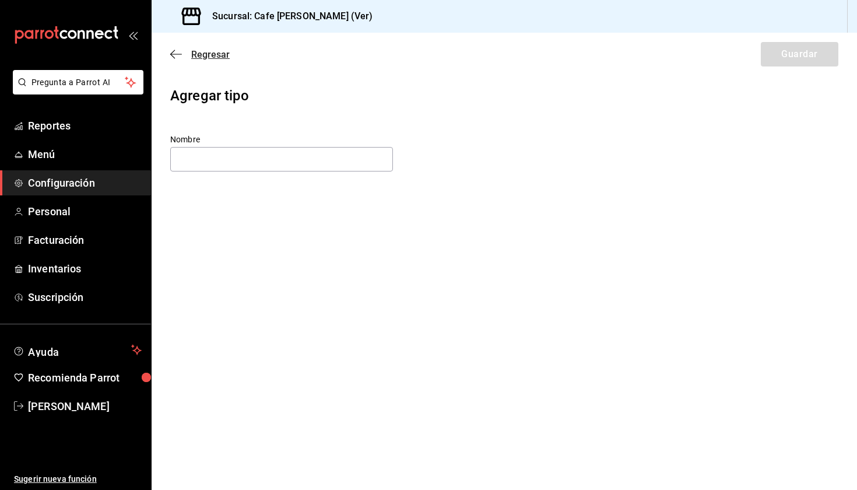
click at [178, 57] on icon "button" at bounding box center [176, 54] width 12 height 10
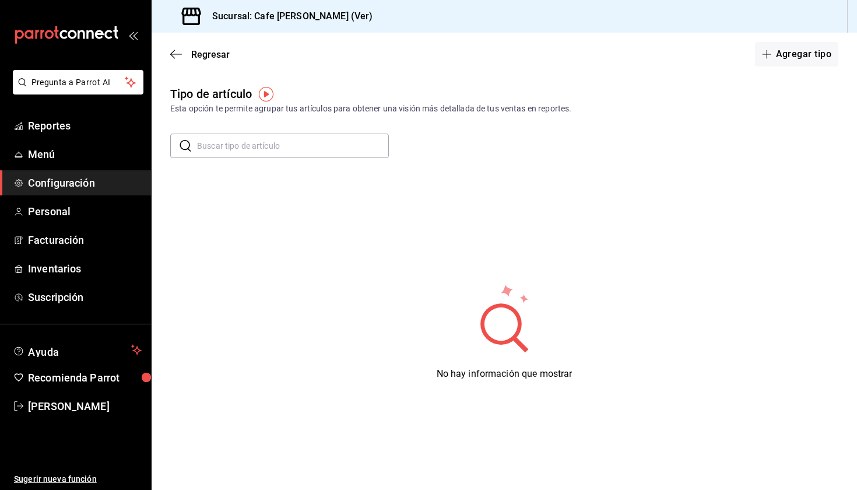
click at [178, 57] on icon "button" at bounding box center [176, 54] width 12 height 10
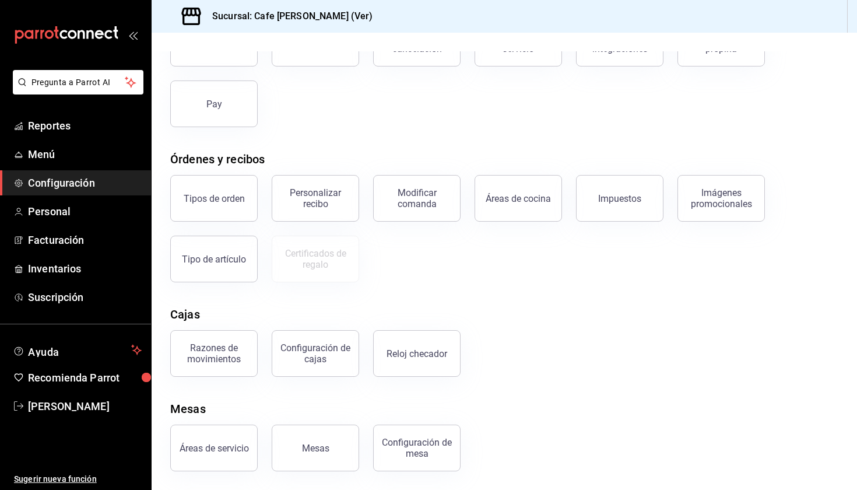
scroll to position [101, 0]
click at [435, 354] on div "Reloj checador" at bounding box center [417, 353] width 61 height 11
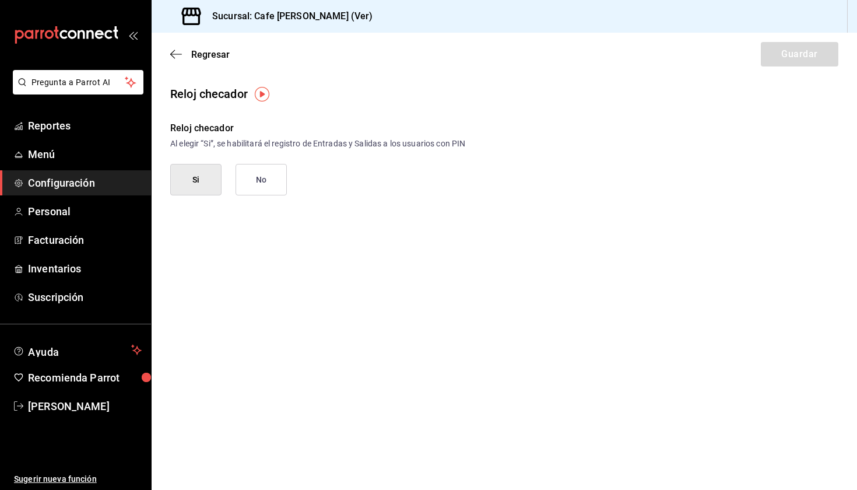
click at [259, 93] on img "button" at bounding box center [262, 94] width 15 height 15
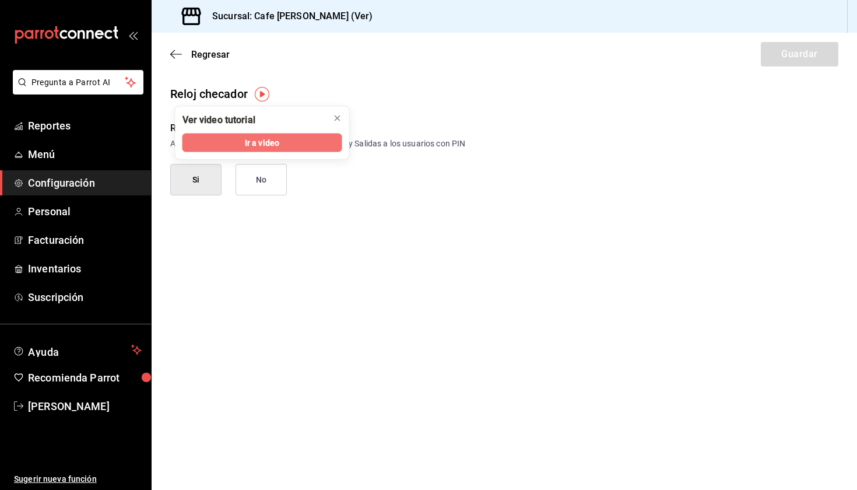
click at [281, 137] on button "Ir a video" at bounding box center [262, 142] width 160 height 19
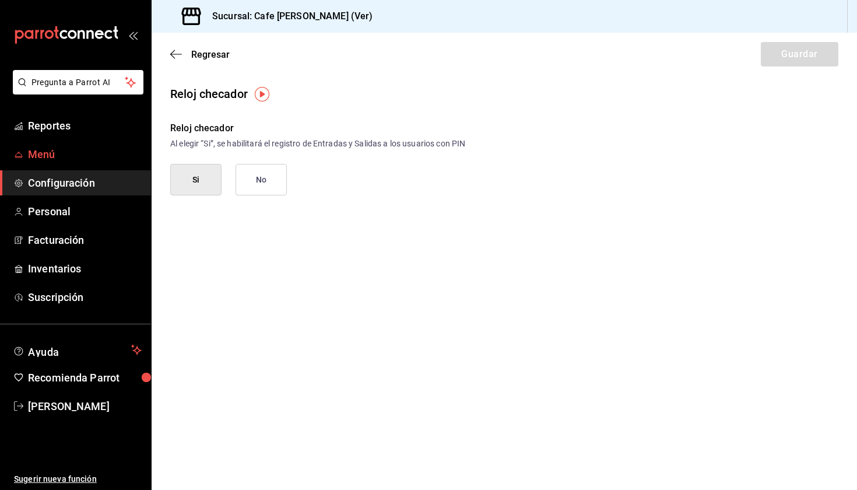
click at [45, 153] on span "Menú" at bounding box center [85, 154] width 114 height 16
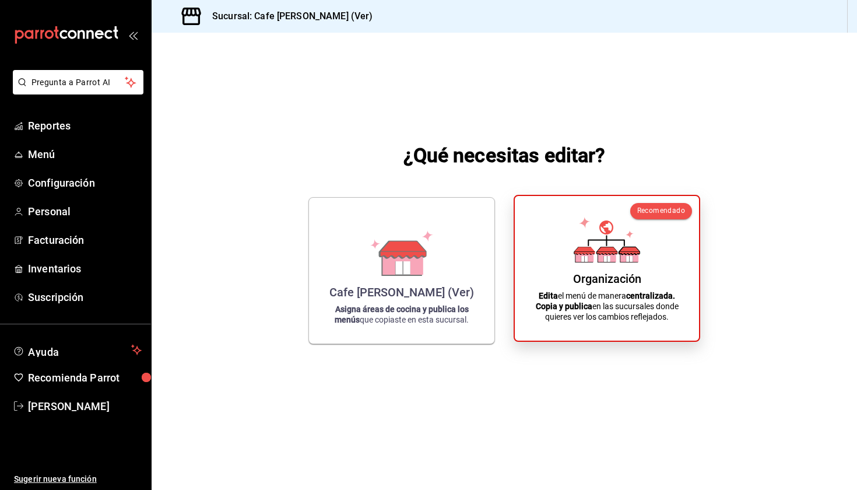
click at [605, 262] on icon at bounding box center [606, 259] width 6 height 6
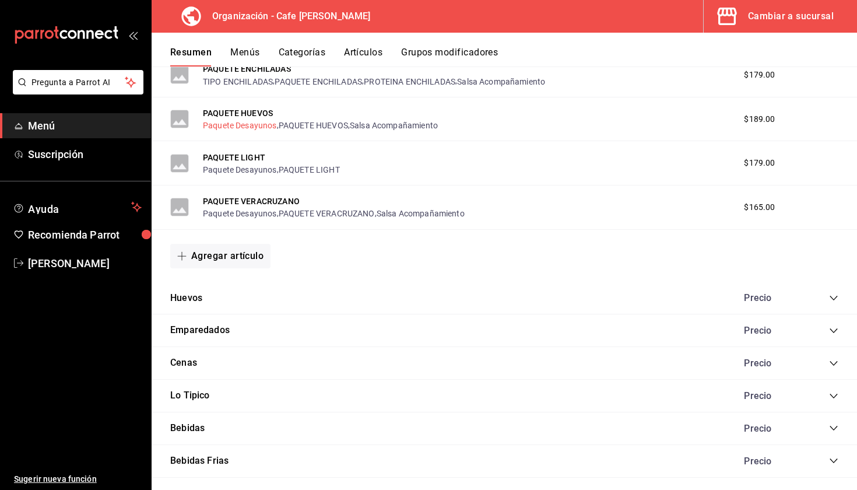
scroll to position [694, 0]
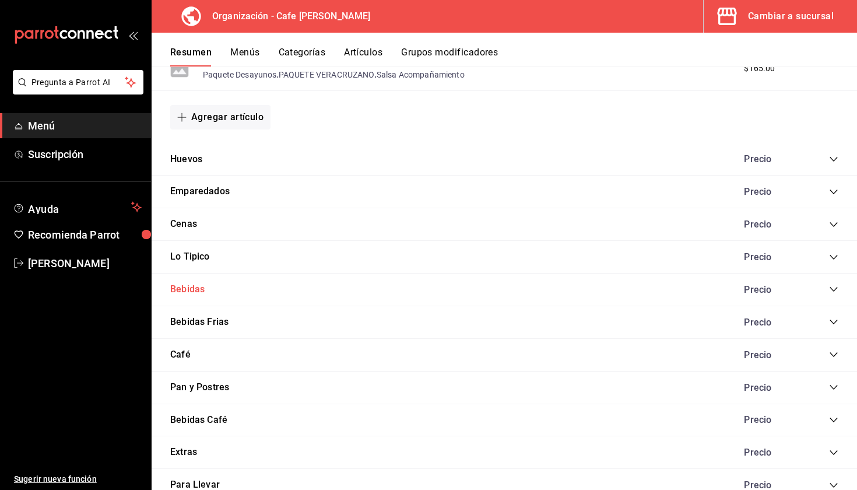
click at [196, 287] on button "Bebidas" at bounding box center [187, 289] width 34 height 13
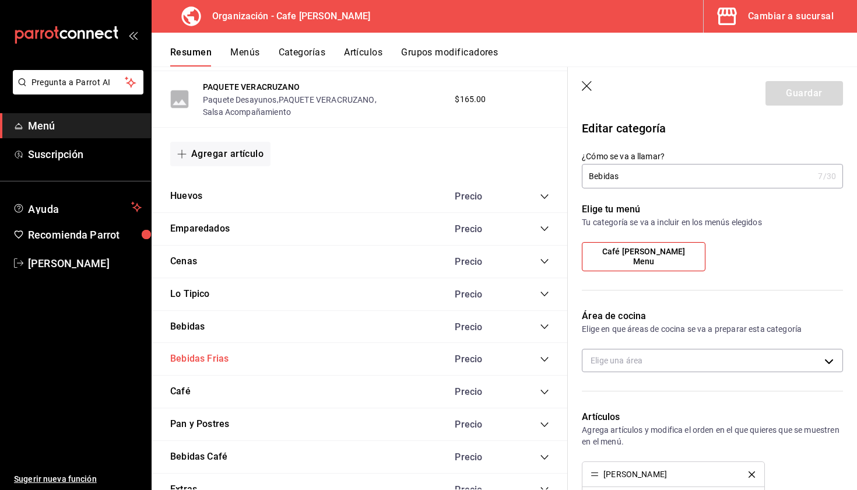
click at [217, 353] on button "Bebidas Frias" at bounding box center [199, 358] width 58 height 13
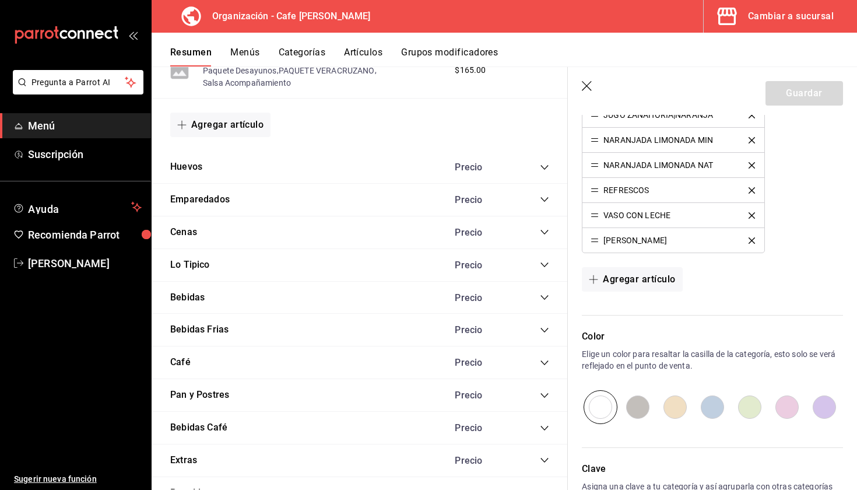
scroll to position [742, 0]
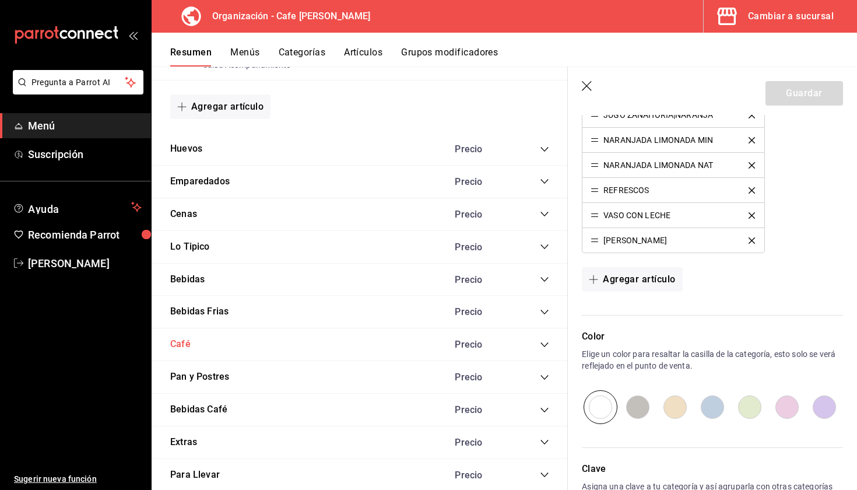
click at [180, 342] on button "Café" at bounding box center [180, 344] width 20 height 13
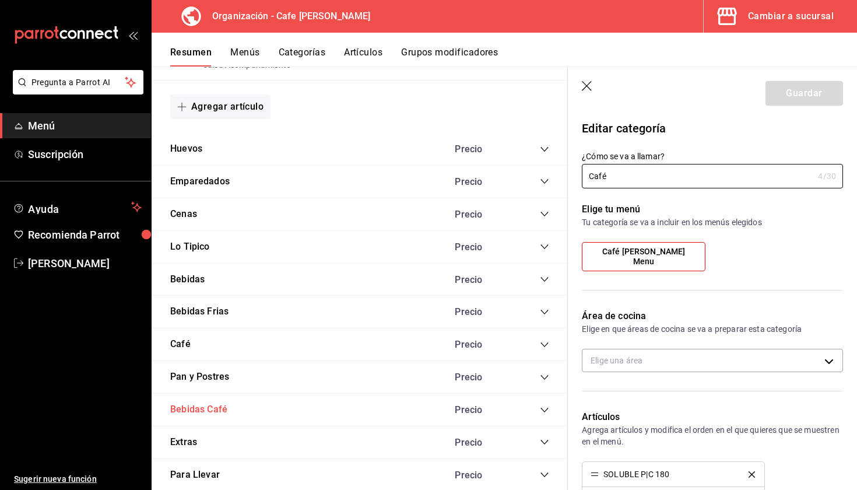
click at [206, 410] on button "Bebidas Café" at bounding box center [198, 409] width 57 height 13
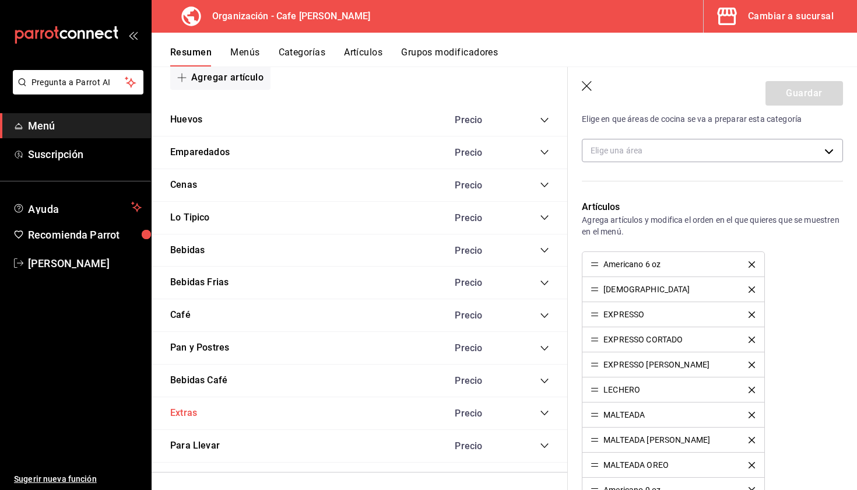
scroll to position [770, 0]
click at [185, 407] on button "Extras" at bounding box center [183, 413] width 27 height 13
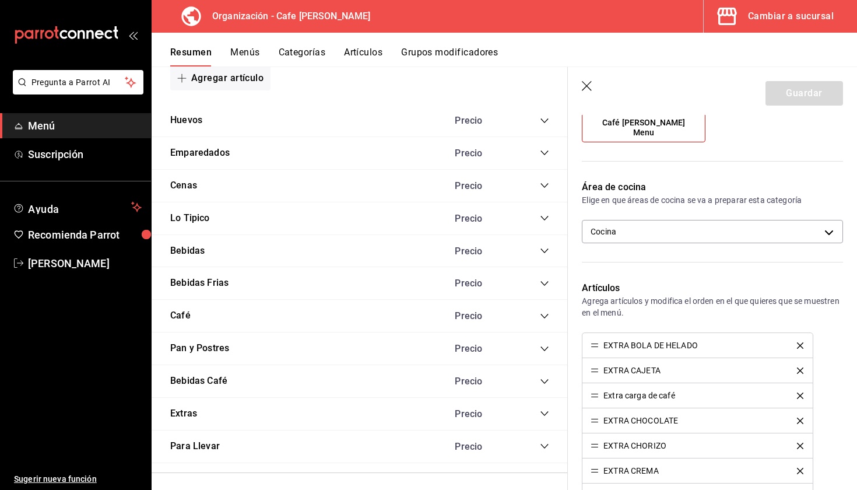
scroll to position [126, 0]
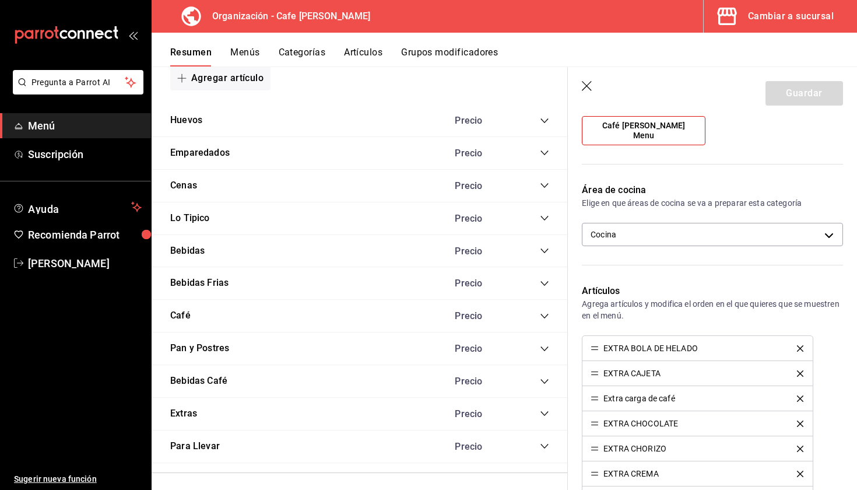
click at [296, 445] on div "Para Llevar Precio" at bounding box center [360, 446] width 416 height 33
click at [188, 441] on button "Para Llevar" at bounding box center [195, 446] width 50 height 13
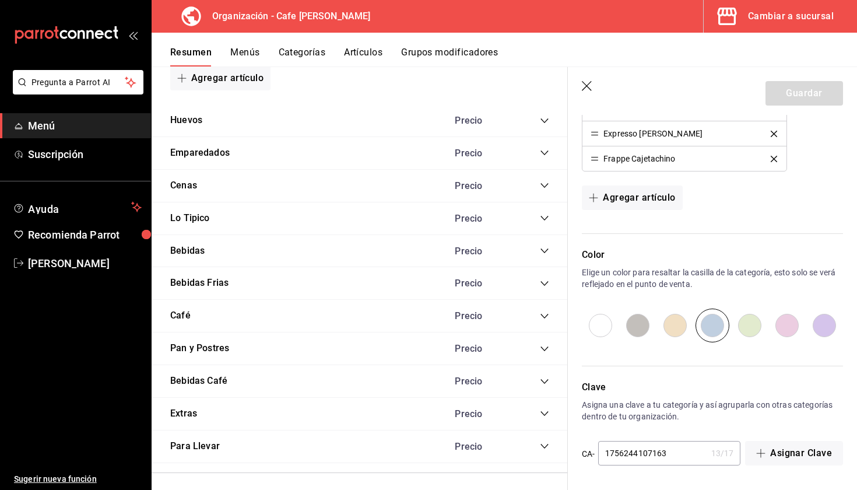
scroll to position [1143, 0]
click at [583, 90] on icon "button" at bounding box center [588, 87] width 12 height 12
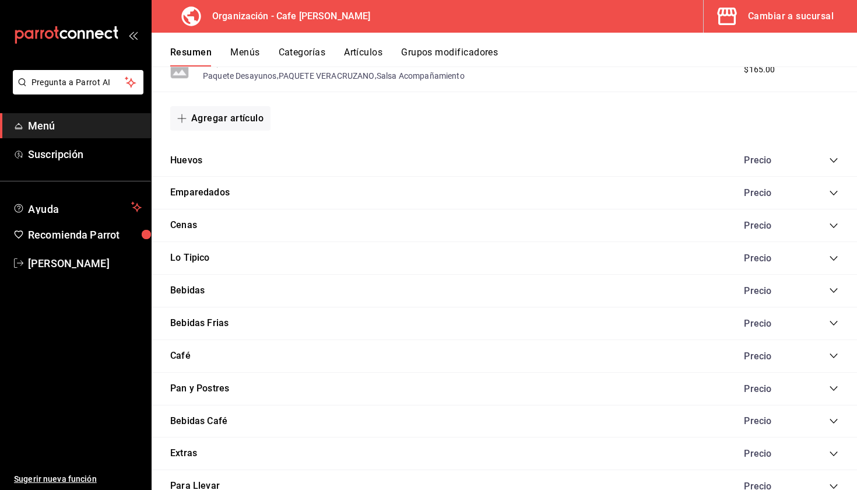
scroll to position [695, 0]
click at [251, 48] on button "Menús" at bounding box center [244, 57] width 29 height 20
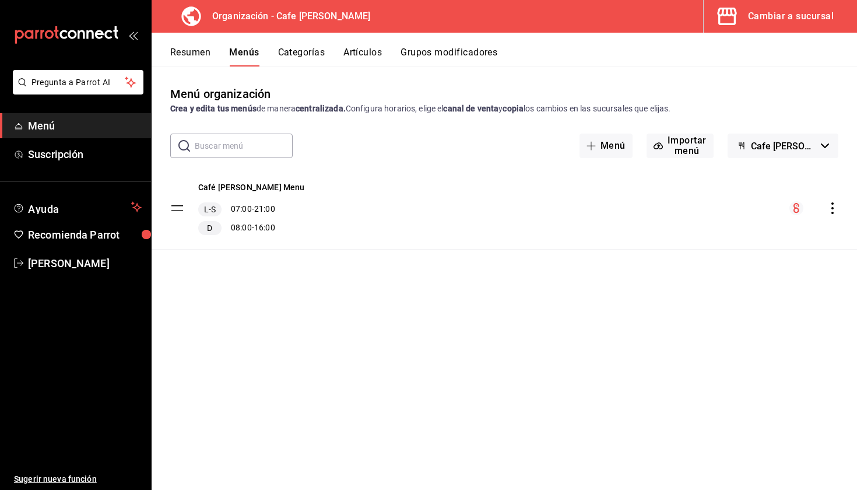
click at [304, 57] on button "Categorías" at bounding box center [301, 57] width 47 height 20
